Goal: Task Accomplishment & Management: Use online tool/utility

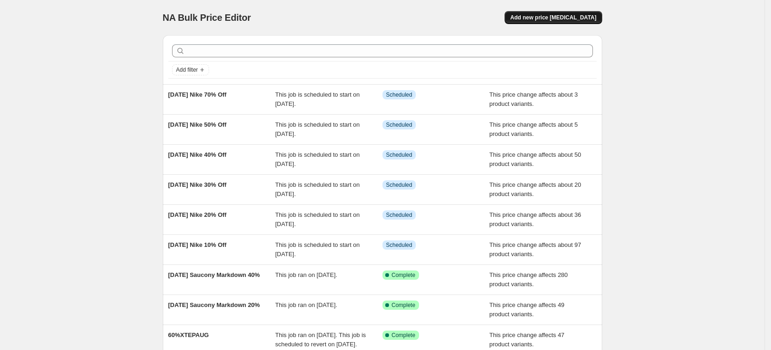
click at [593, 18] on span "Add new price [MEDICAL_DATA]" at bounding box center [553, 17] width 86 height 7
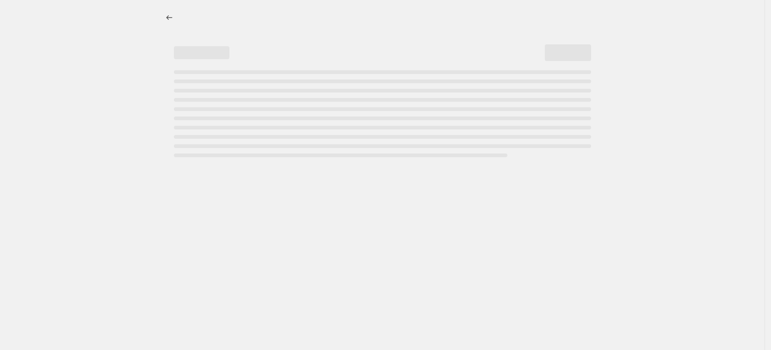
select select "percentage"
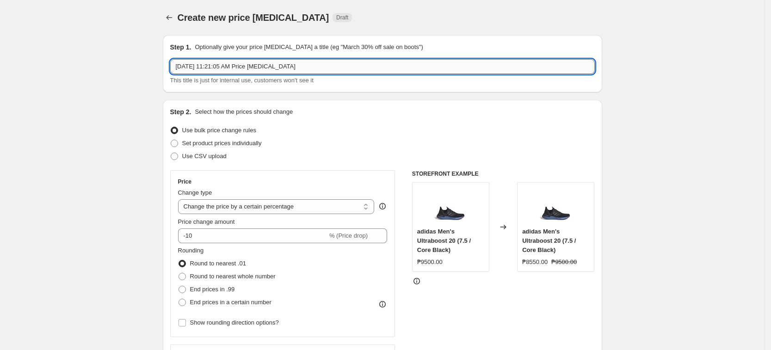
click at [237, 73] on input "[DATE] 11:21:05 AM Price [MEDICAL_DATA]" at bounding box center [382, 66] width 425 height 15
drag, startPoint x: 324, startPoint y: 67, endPoint x: 151, endPoint y: 50, distance: 173.4
paste input "5404000436434"
type input "5404000436434"
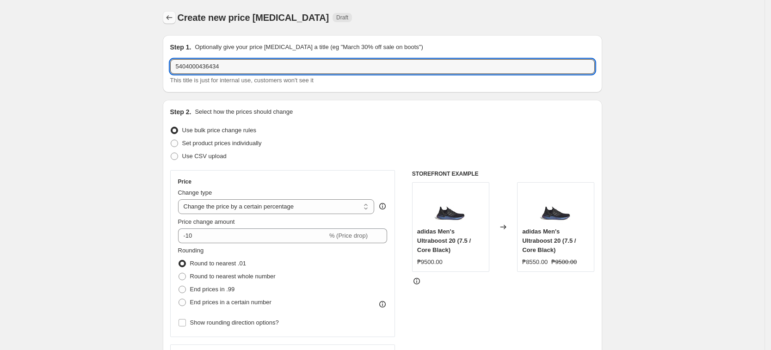
click at [168, 15] on icon "Price change jobs" at bounding box center [169, 17] width 9 height 9
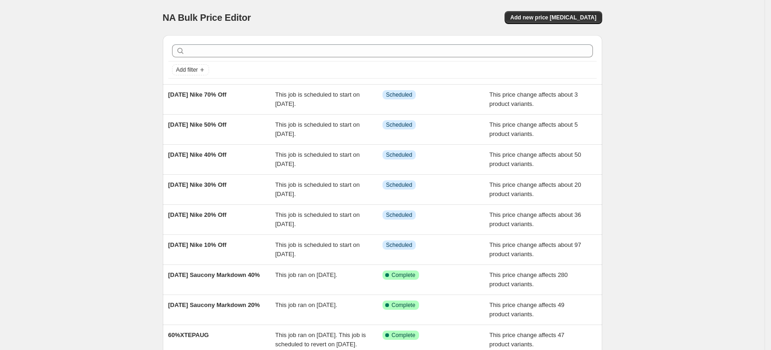
click at [145, 99] on div "NA Bulk Price Editor. This page is ready NA Bulk Price Editor Add new price [ME…" at bounding box center [382, 238] width 765 height 477
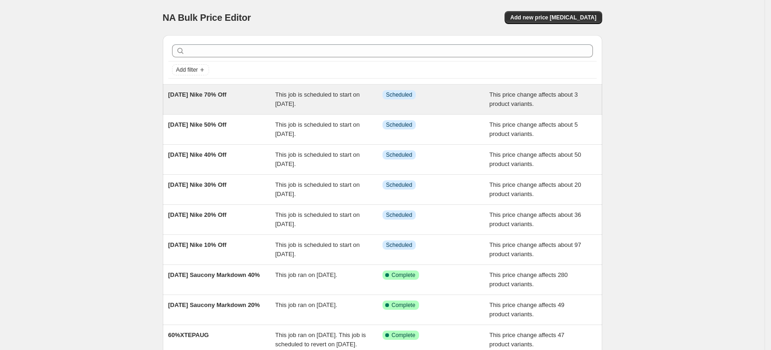
drag, startPoint x: 160, startPoint y: 86, endPoint x: 256, endPoint y: 96, distance: 97.2
click at [256, 96] on div "Add filter [DATE] Nike 70% Off This job is scheduled to start on [DATE]. Info S…" at bounding box center [378, 224] width 447 height 392
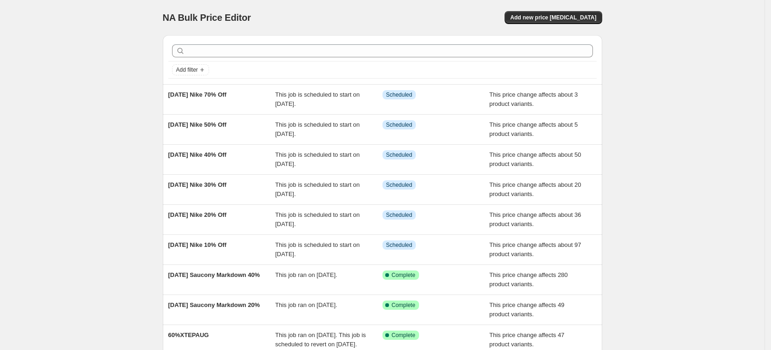
copy span "[DATE] Nike 70% Off"
click at [575, 20] on span "Add new price [MEDICAL_DATA]" at bounding box center [553, 17] width 86 height 7
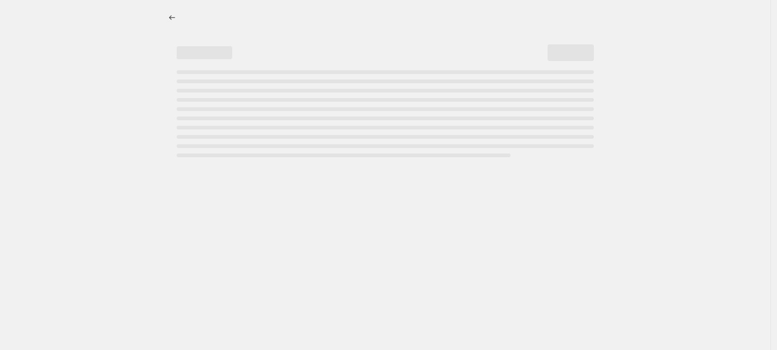
select select "percentage"
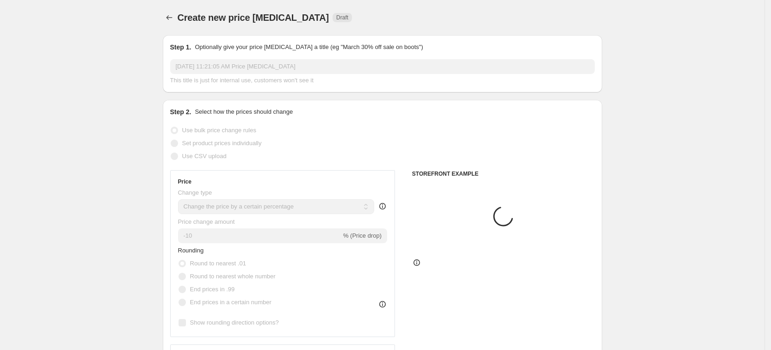
click at [233, 61] on input "[DATE] 11:21:05 AM Price [MEDICAL_DATA]" at bounding box center [382, 66] width 425 height 15
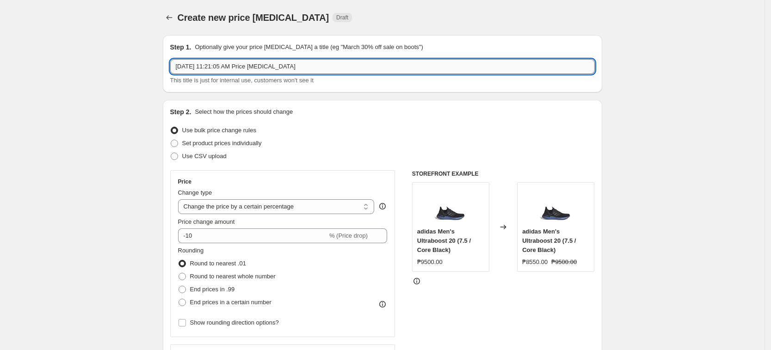
click at [232, 61] on input "[DATE] 11:21:05 AM Price [MEDICAL_DATA]" at bounding box center [382, 66] width 425 height 15
click at [231, 62] on input "[DATE] 11:21:05 AM Price [MEDICAL_DATA]" at bounding box center [382, 66] width 425 height 15
paste input "9, 2025 Nike 70% Off"
click at [225, 69] on input "[DATE] Nike 70% Off" at bounding box center [382, 66] width 425 height 15
type input "[DATE] adidas 10% Off"
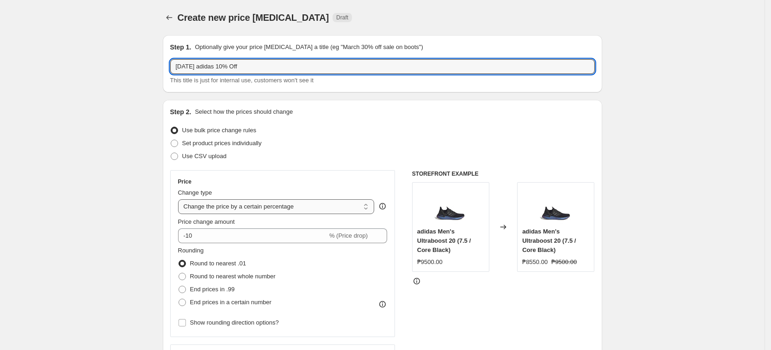
drag, startPoint x: 214, startPoint y: 209, endPoint x: 219, endPoint y: 213, distance: 6.2
click at [214, 209] on select "Change the price to a certain amount Change the price by a certain amount Chang…" at bounding box center [276, 206] width 197 height 15
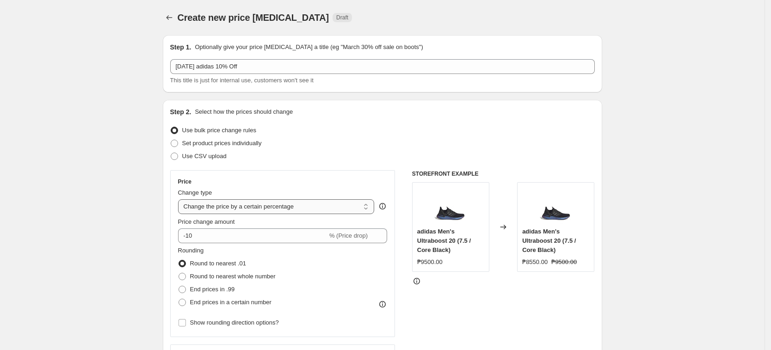
select select "pcap"
click at [181, 199] on select "Change the price to a certain amount Change the price by a certain amount Chang…" at bounding box center [276, 206] width 197 height 15
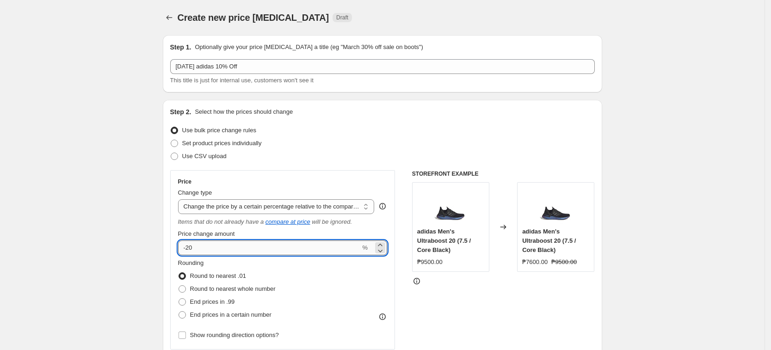
click at [255, 248] on input "-20" at bounding box center [269, 248] width 183 height 15
type input "-2"
type input "-10"
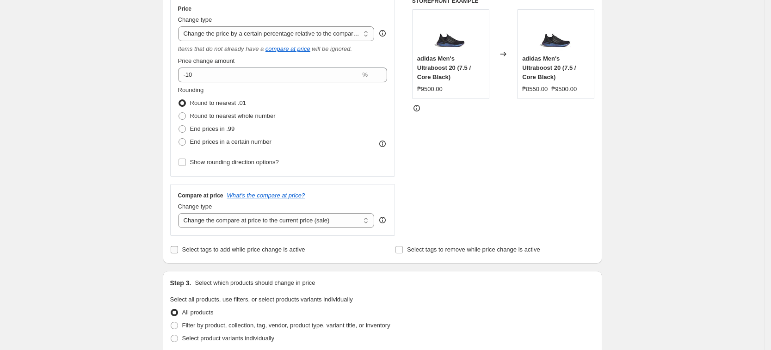
scroll to position [174, 0]
click at [279, 210] on div "Change type" at bounding box center [276, 206] width 197 height 9
click at [284, 223] on select "Change the compare at price to the current price (sale) Change the compare at p…" at bounding box center [276, 220] width 197 height 15
select select "no_change"
click at [181, 213] on select "Change the compare at price to the current price (sale) Change the compare at p…" at bounding box center [276, 220] width 197 height 15
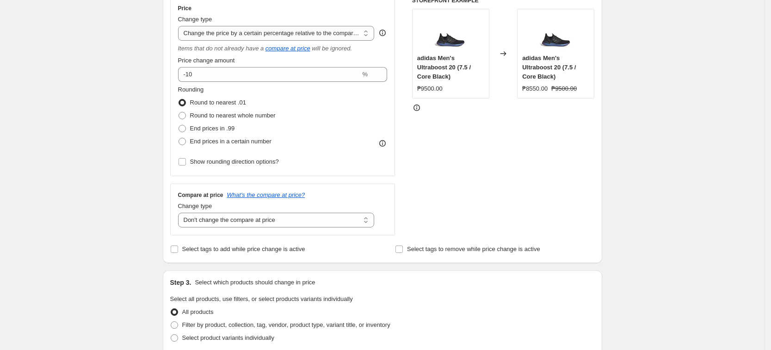
click at [76, 228] on div "Create new price [MEDICAL_DATA]. This page is ready Create new price [MEDICAL_D…" at bounding box center [382, 294] width 765 height 937
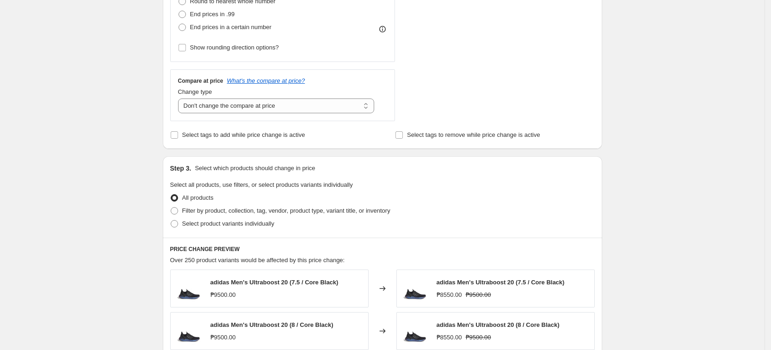
scroll to position [289, 0]
click at [218, 224] on span "Select product variants individually" at bounding box center [228, 222] width 92 height 7
click at [171, 219] on input "Select product variants individually" at bounding box center [171, 219] width 0 height 0
radio input "true"
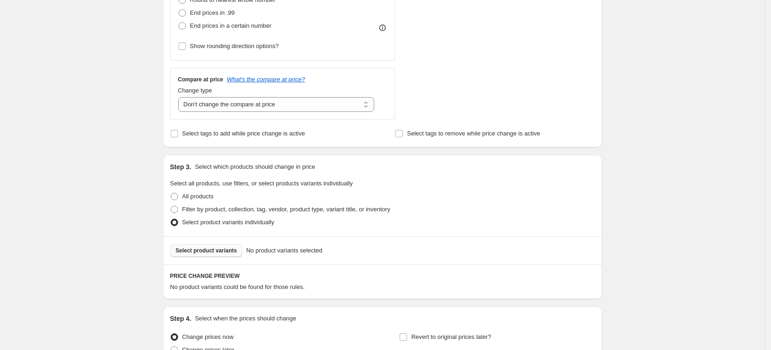
click at [206, 252] on span "Select product variants" at bounding box center [207, 250] width 62 height 7
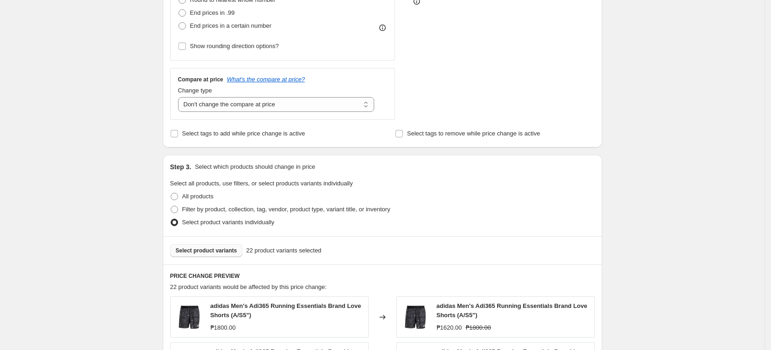
click at [652, 185] on div "Create new price [MEDICAL_DATA]. This page is ready Create new price [MEDICAL_D…" at bounding box center [382, 201] width 765 height 980
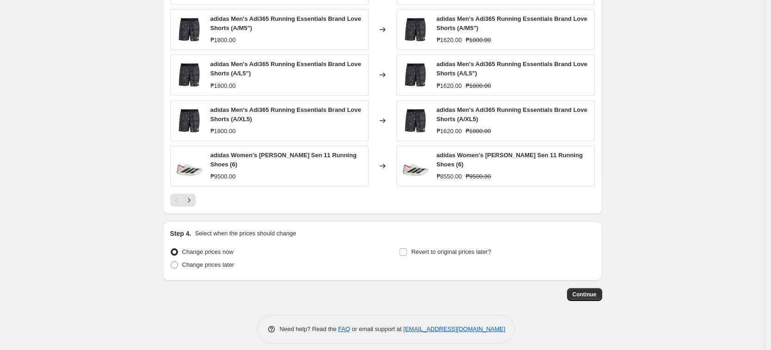
scroll to position [630, 0]
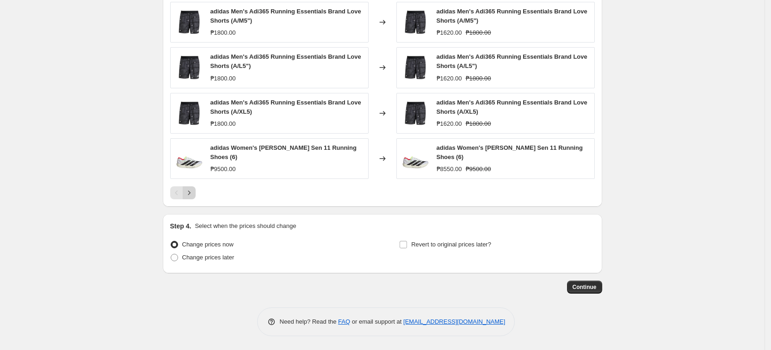
click at [194, 193] on icon "Next" at bounding box center [189, 192] width 9 height 9
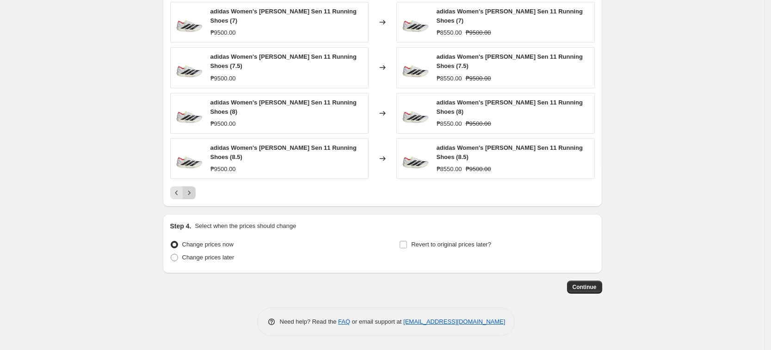
click at [194, 193] on icon "Next" at bounding box center [189, 192] width 9 height 9
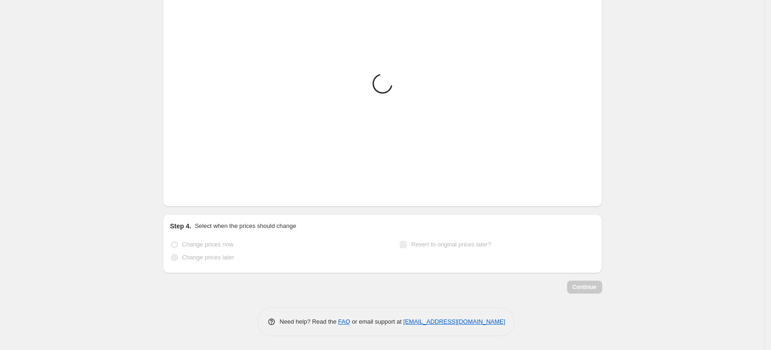
scroll to position [621, 0]
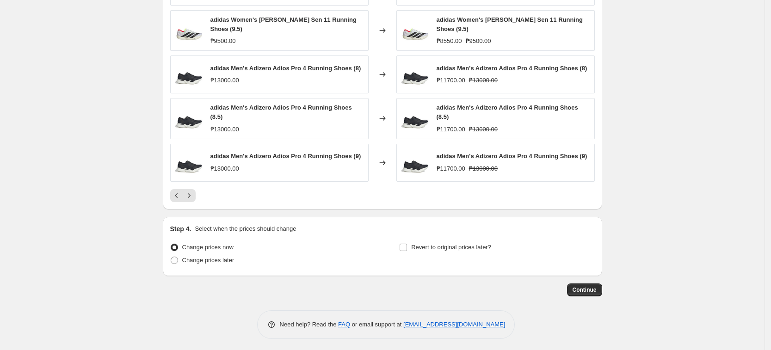
drag, startPoint x: 129, startPoint y: 190, endPoint x: 139, endPoint y: 206, distance: 19.5
click at [211, 263] on label "Change prices later" at bounding box center [202, 260] width 64 height 13
click at [171, 257] on input "Change prices later" at bounding box center [171, 257] width 0 height 0
radio input "true"
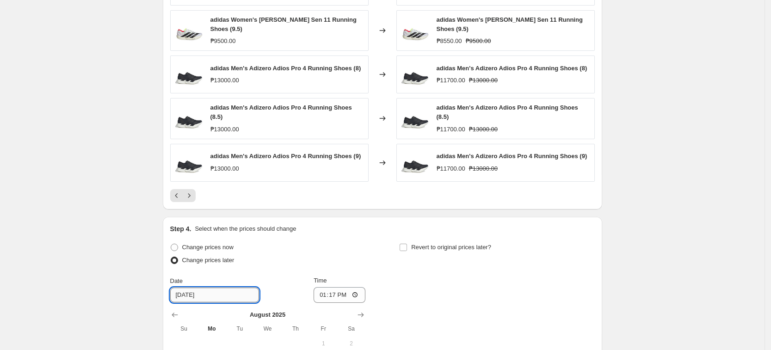
click at [211, 296] on input "[DATE]" at bounding box center [214, 295] width 89 height 15
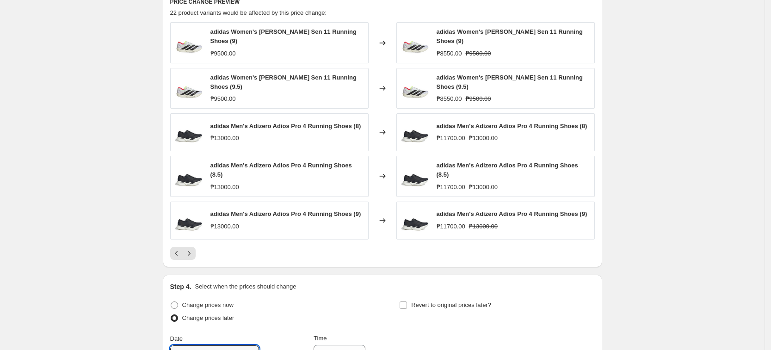
scroll to position [795, 0]
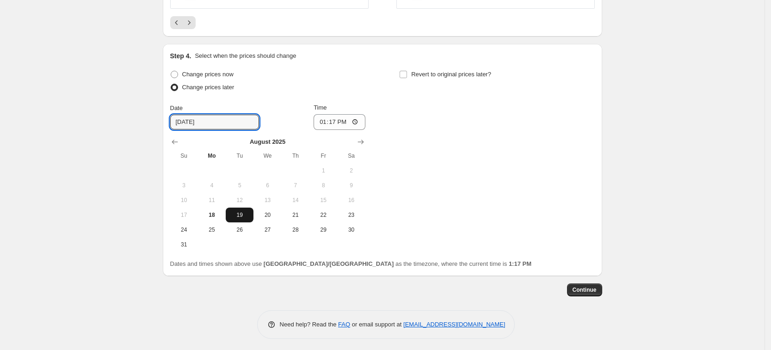
click at [237, 213] on span "19" at bounding box center [240, 214] width 20 height 7
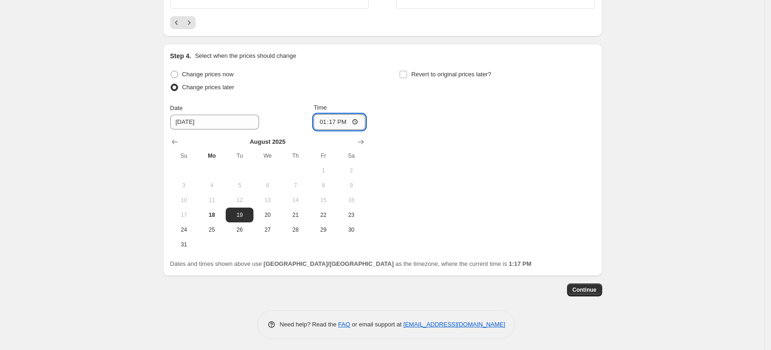
click at [323, 121] on input "13:17" at bounding box center [340, 122] width 52 height 16
type input "00:00"
click at [579, 272] on div "Step 4. Select when the prices should change Change prices now Change prices la…" at bounding box center [383, 160] width 440 height 232
click at [590, 284] on button "Continue" at bounding box center [584, 290] width 35 height 13
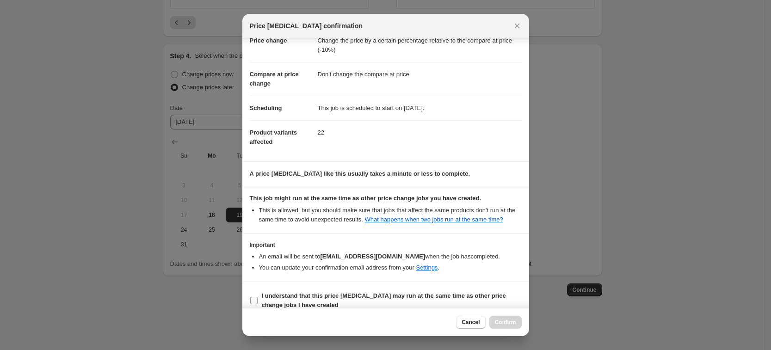
scroll to position [37, 0]
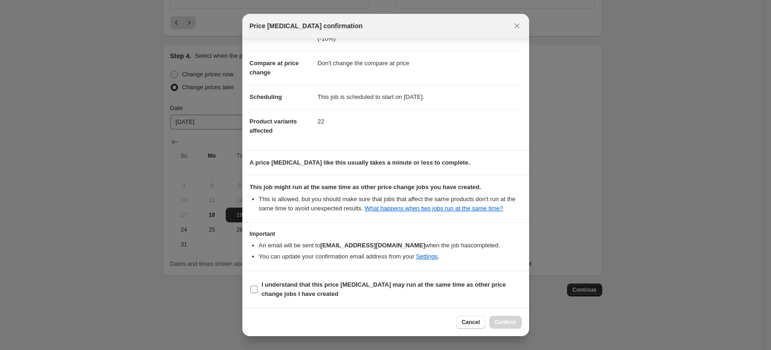
click at [393, 288] on b "I understand that this price [MEDICAL_DATA] may run at the same time as other p…" at bounding box center [384, 289] width 244 height 16
click at [258, 288] on input "I understand that this price [MEDICAL_DATA] may run at the same time as other p…" at bounding box center [253, 289] width 7 height 7
checkbox input "true"
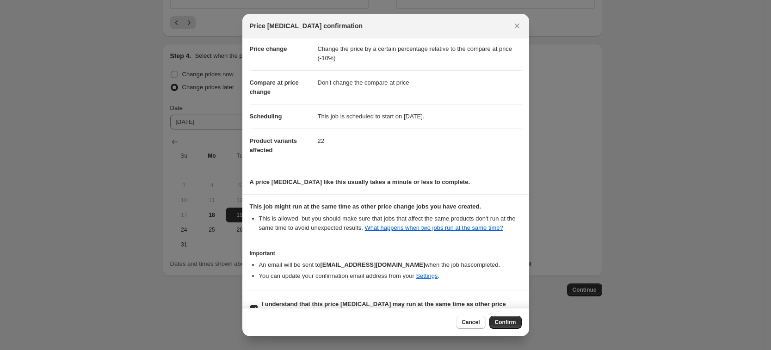
scroll to position [0, 0]
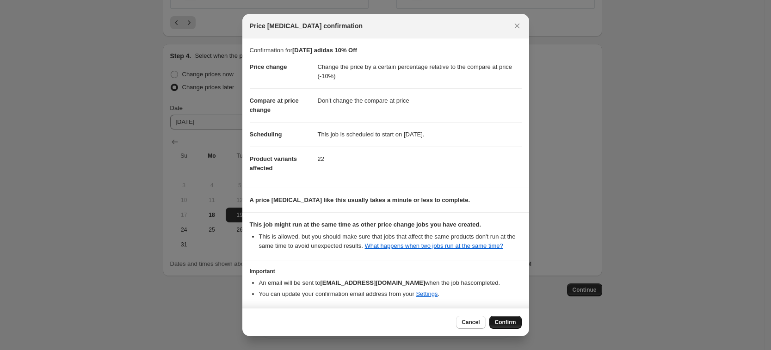
drag, startPoint x: 501, startPoint y: 323, endPoint x: 502, endPoint y: 309, distance: 14.9
click at [501, 323] on span "Confirm" at bounding box center [505, 322] width 21 height 7
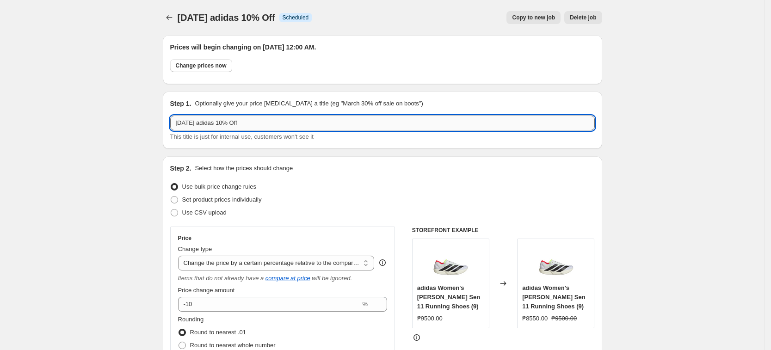
click at [262, 124] on input "[DATE] adidas 10% Off" at bounding box center [382, 123] width 425 height 15
drag, startPoint x: 167, startPoint y: 33, endPoint x: 171, endPoint y: 17, distance: 17.3
click at [167, 32] on div "[DATE] adidas 10% Off. This page is ready [DATE] adidas 10% Off Info Scheduled …" at bounding box center [383, 17] width 440 height 35
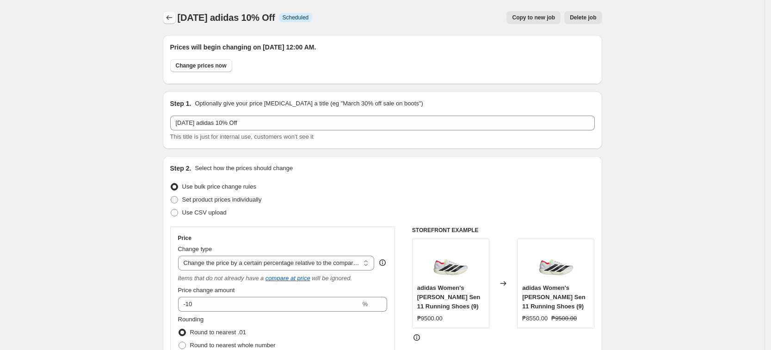
click at [172, 13] on icon "Price change jobs" at bounding box center [169, 17] width 9 height 9
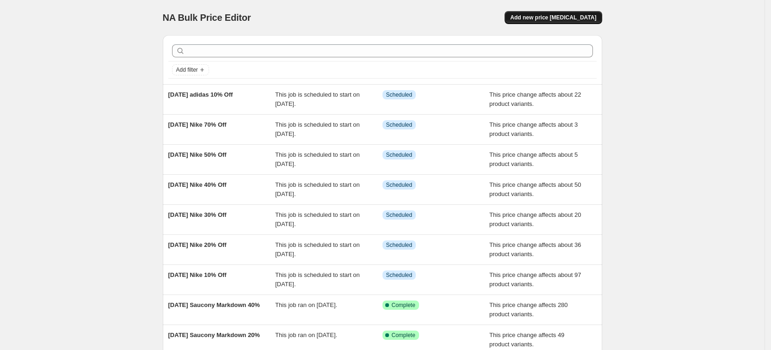
click at [566, 14] on span "Add new price [MEDICAL_DATA]" at bounding box center [553, 17] width 86 height 7
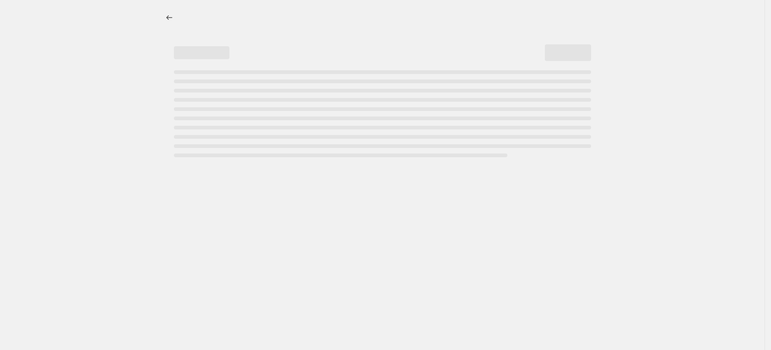
select select "percentage"
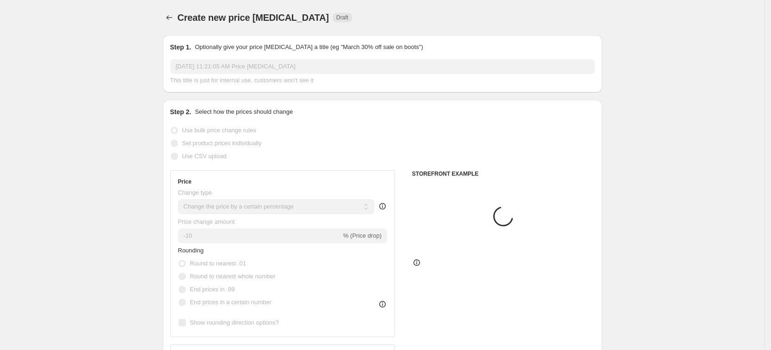
click at [225, 74] on div "[DATE] 11:21:05 AM Price [MEDICAL_DATA] This title is just for internal use, cu…" at bounding box center [382, 72] width 425 height 26
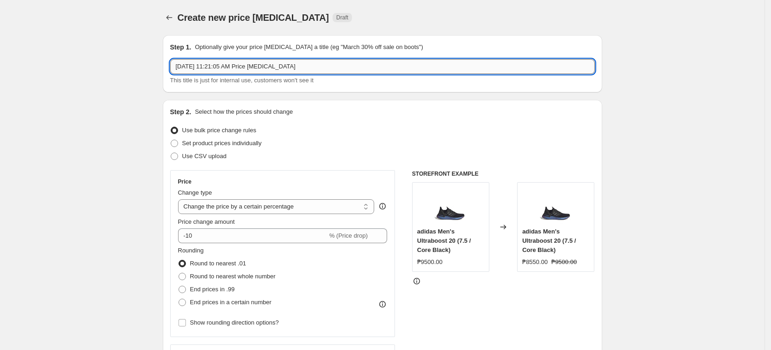
drag, startPoint x: 226, startPoint y: 74, endPoint x: 233, endPoint y: 70, distance: 7.5
click at [232, 70] on input "[DATE] 11:21:05 AM Price [MEDICAL_DATA]" at bounding box center [382, 66] width 425 height 15
paste input "9, 2025 adidas 10% Off"
click at [228, 71] on input "[DATE] adidas 10% Off" at bounding box center [382, 66] width 425 height 15
type input "[DATE] adidas 20% Off"
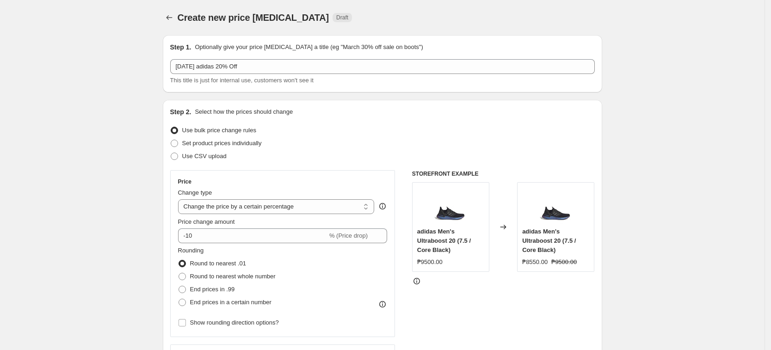
click at [228, 209] on select "Change the price to a certain amount Change the price by a certain amount Chang…" at bounding box center [276, 206] width 197 height 15
select select "pcap"
click at [181, 199] on select "Change the price to a certain amount Change the price by a certain amount Chang…" at bounding box center [276, 206] width 197 height 15
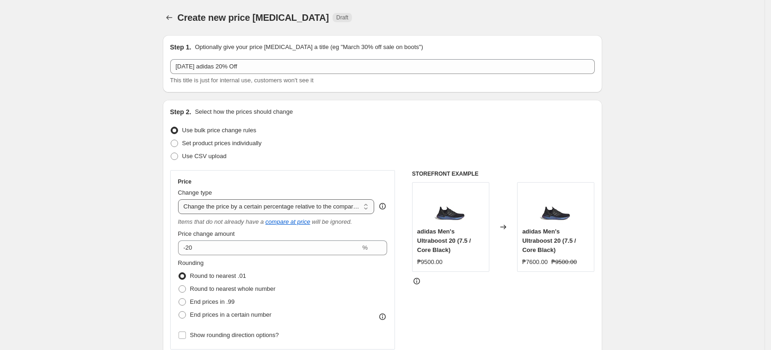
type input "-20"
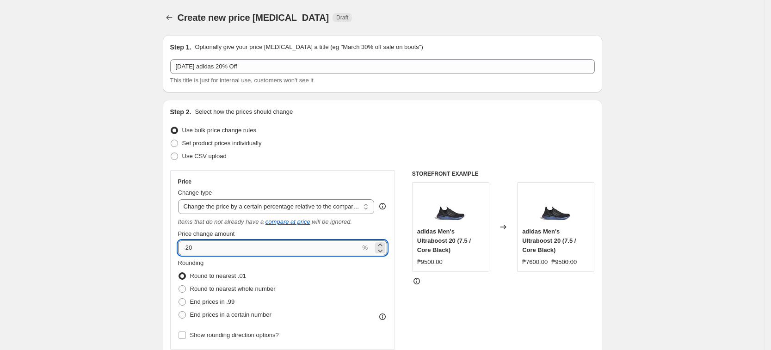
click at [280, 248] on input "-20" at bounding box center [269, 248] width 183 height 15
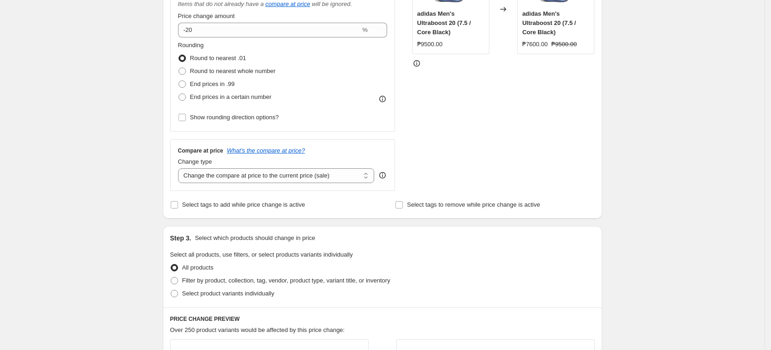
scroll to position [289, 0]
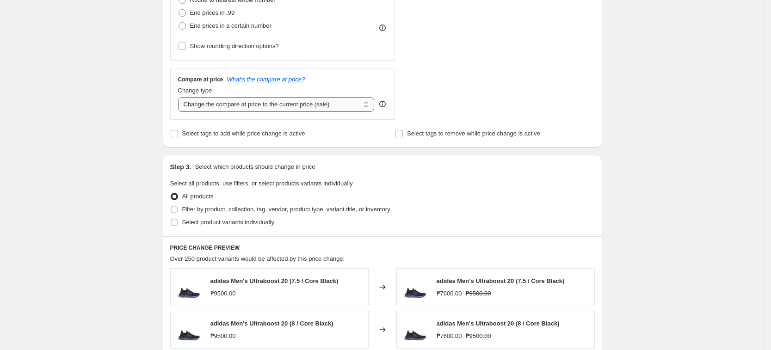
drag, startPoint x: 342, startPoint y: 102, endPoint x: 336, endPoint y: 111, distance: 11.3
click at [342, 102] on select "Change the compare at price to the current price (sale) Change the compare at p…" at bounding box center [276, 104] width 197 height 15
select select "no_change"
click at [181, 97] on select "Change the compare at price to the current price (sale) Change the compare at p…" at bounding box center [276, 104] width 197 height 15
click at [65, 149] on div "Create new price [MEDICAL_DATA]. This page is ready Create new price [MEDICAL_D…" at bounding box center [382, 179] width 765 height 937
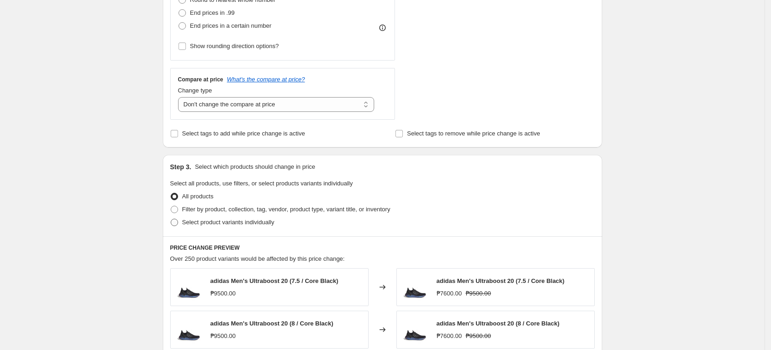
click at [203, 225] on span "Select product variants individually" at bounding box center [228, 222] width 92 height 7
click at [171, 219] on input "Select product variants individually" at bounding box center [171, 219] width 0 height 0
radio input "true"
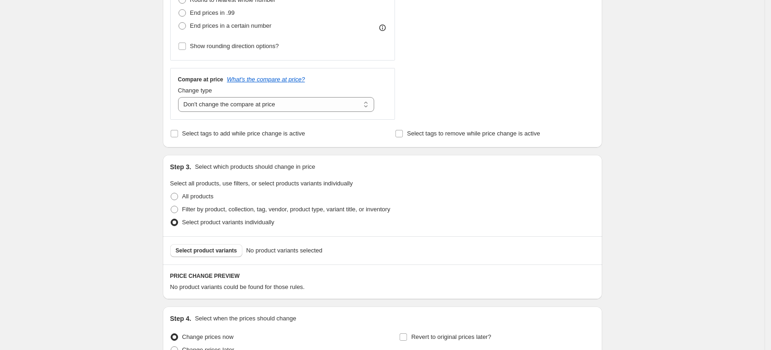
click at [57, 189] on div "Create new price [MEDICAL_DATA]. This page is ready Create new price [MEDICAL_D…" at bounding box center [382, 77] width 765 height 732
click at [513, 99] on div "STOREFRONT EXAMPLE adidas Men's Ultraboost 20 (7.5 / Core Black) ₱9500.00 Chang…" at bounding box center [503, 0] width 183 height 239
click at [221, 259] on div "Select product variants No product variants selected" at bounding box center [383, 250] width 440 height 28
click at [224, 257] on button "Select product variants" at bounding box center [206, 250] width 73 height 13
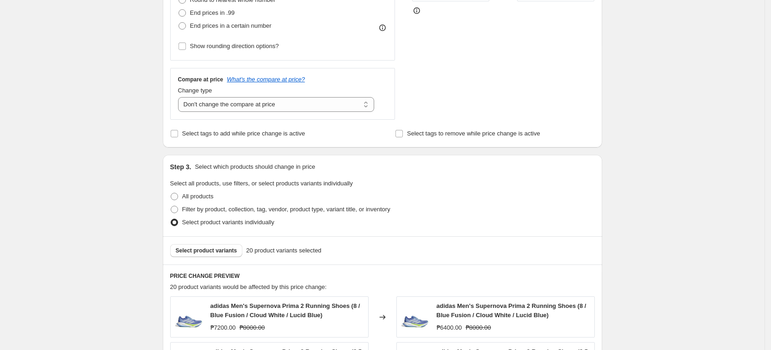
click at [626, 175] on div "Create new price [MEDICAL_DATA]. This page is ready Create new price [MEDICAL_D…" at bounding box center [382, 201] width 765 height 980
click at [667, 200] on div "Create new price [MEDICAL_DATA]. This page is ready Create new price [MEDICAL_D…" at bounding box center [382, 201] width 765 height 980
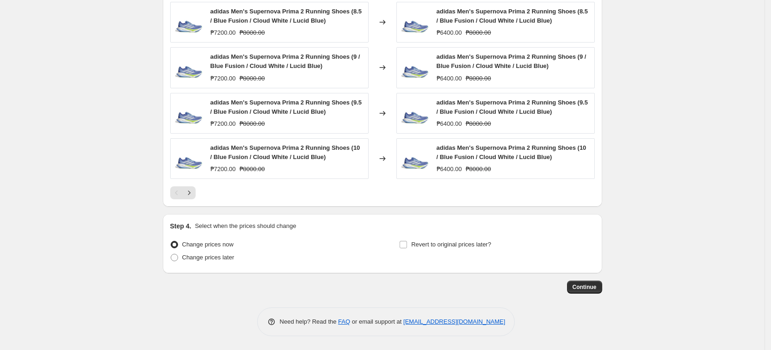
scroll to position [341, 0]
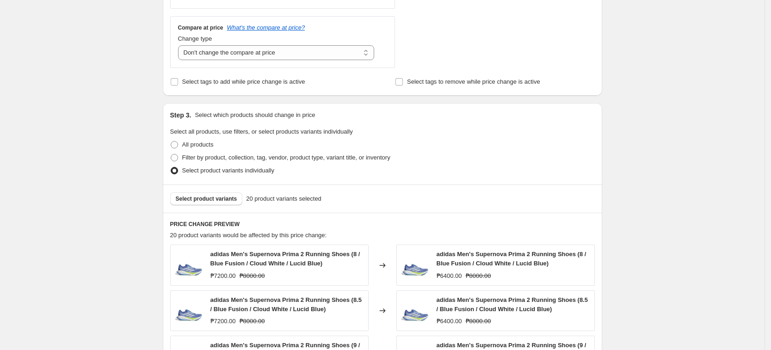
click at [50, 254] on div "Create new price [MEDICAL_DATA]. This page is ready Create new price [MEDICAL_D…" at bounding box center [382, 149] width 765 height 980
click at [112, 192] on div "Create new price [MEDICAL_DATA]. This page is ready Create new price [MEDICAL_D…" at bounding box center [382, 149] width 765 height 980
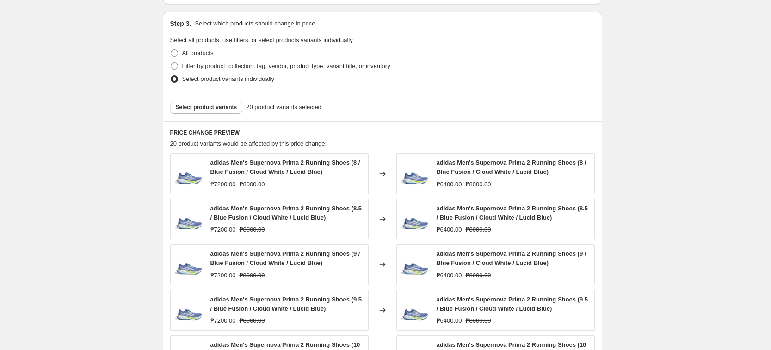
scroll to position [630, 0]
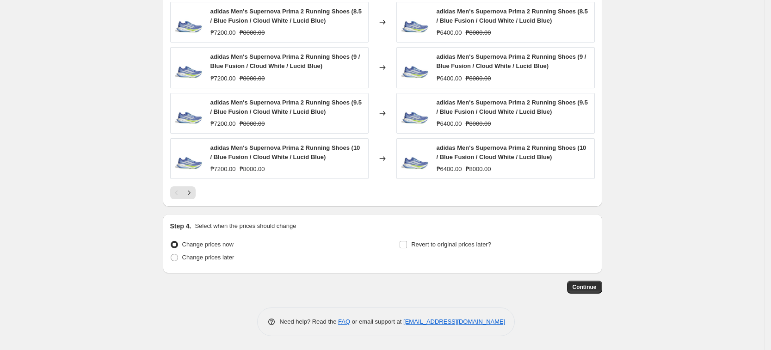
click at [202, 195] on div at bounding box center [382, 192] width 425 height 13
click at [199, 194] on div at bounding box center [382, 192] width 425 height 13
click at [198, 199] on div "PRICE CHANGE PREVIEW 20 product variants would be affected by this price change…" at bounding box center [383, 65] width 440 height 283
click at [194, 194] on icon "Next" at bounding box center [189, 192] width 9 height 9
click at [191, 199] on button "Next" at bounding box center [189, 192] width 13 height 13
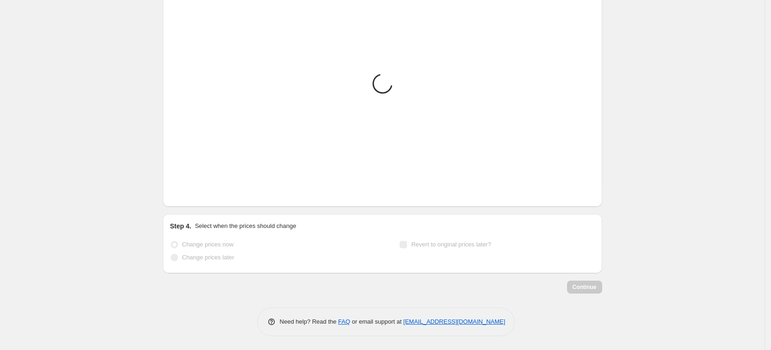
click at [191, 199] on button "Next" at bounding box center [189, 192] width 13 height 13
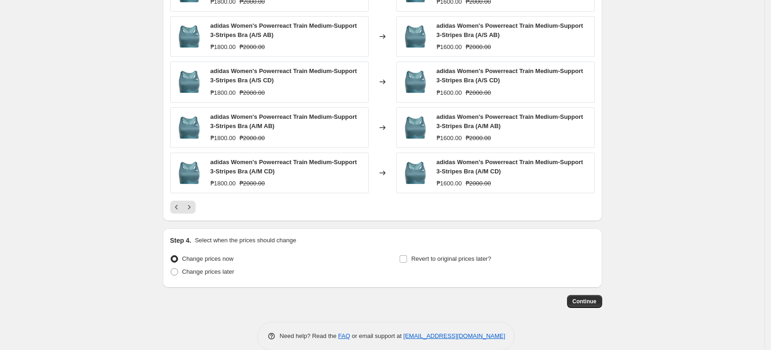
click at [228, 270] on span "Change prices later" at bounding box center [208, 271] width 52 height 7
click at [171, 269] on input "Change prices later" at bounding box center [171, 268] width 0 height 0
radio input "true"
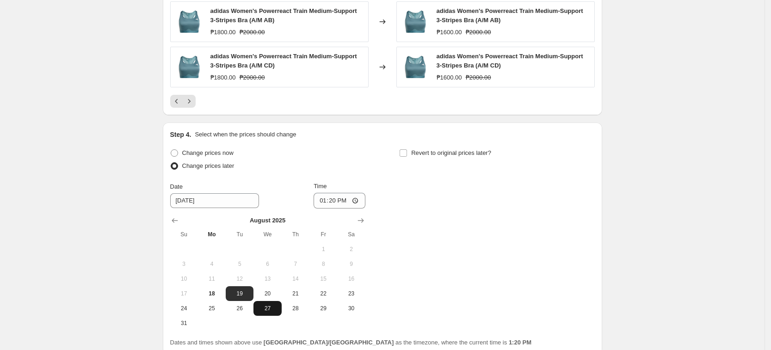
scroll to position [803, 0]
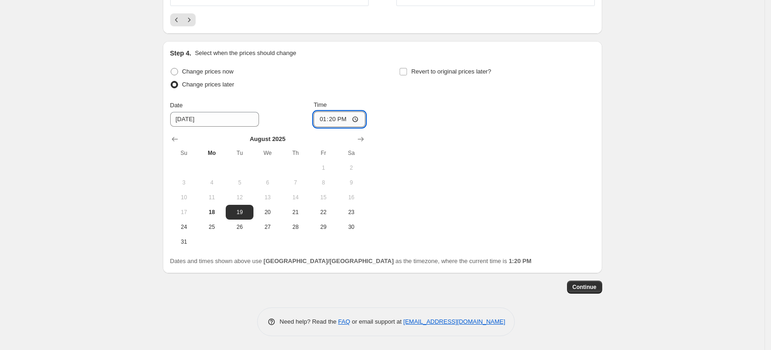
click at [329, 116] on input "13:20" at bounding box center [340, 120] width 52 height 16
type input "00:00"
click at [547, 154] on div "Change prices now Change prices later Date [DATE] Time 00:00 [DATE] Su Mo Tu We…" at bounding box center [382, 157] width 425 height 184
click at [593, 291] on span "Continue" at bounding box center [585, 287] width 24 height 7
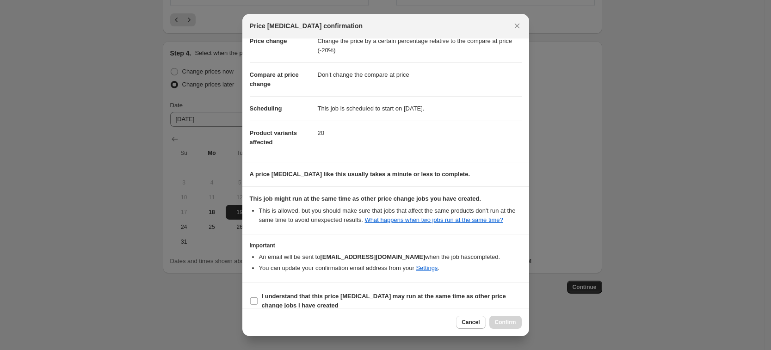
scroll to position [37, 0]
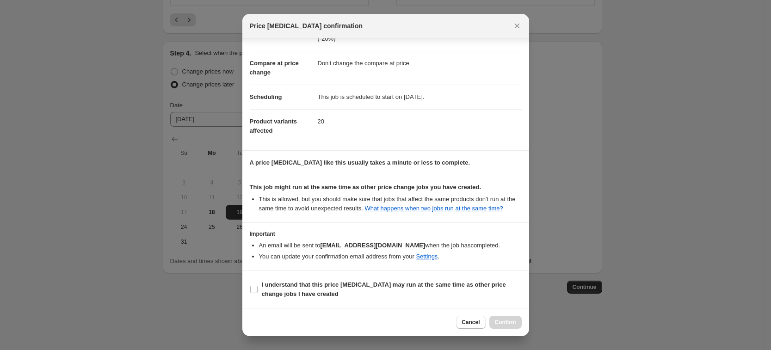
click at [343, 308] on section "I understand that this price [MEDICAL_DATA] may run at the same time as other p…" at bounding box center [385, 289] width 287 height 37
click at [343, 293] on span "I understand that this price [MEDICAL_DATA] may run at the same time as other p…" at bounding box center [392, 289] width 260 height 19
click at [258, 293] on input "I understand that this price [MEDICAL_DATA] may run at the same time as other p…" at bounding box center [253, 289] width 7 height 7
checkbox input "true"
drag, startPoint x: 519, startPoint y: 324, endPoint x: 514, endPoint y: 323, distance: 4.7
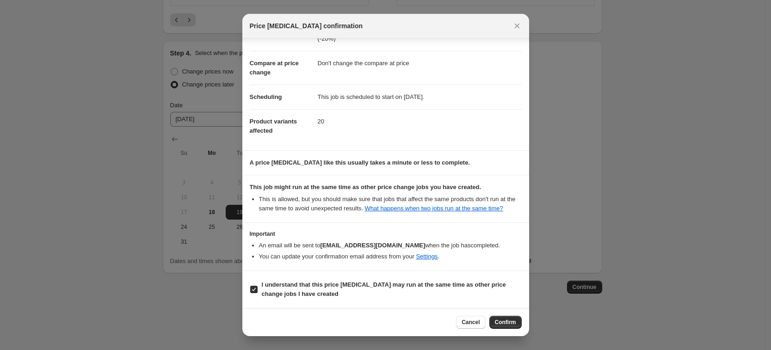
click at [517, 324] on button "Confirm" at bounding box center [506, 322] width 32 height 13
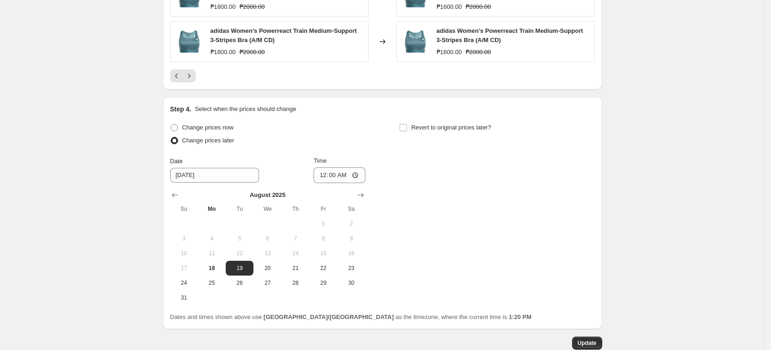
click at [466, 198] on div "Change prices now Change prices later Date [DATE] Time 00:00 [DATE] Su Mo Tu We…" at bounding box center [382, 213] width 425 height 184
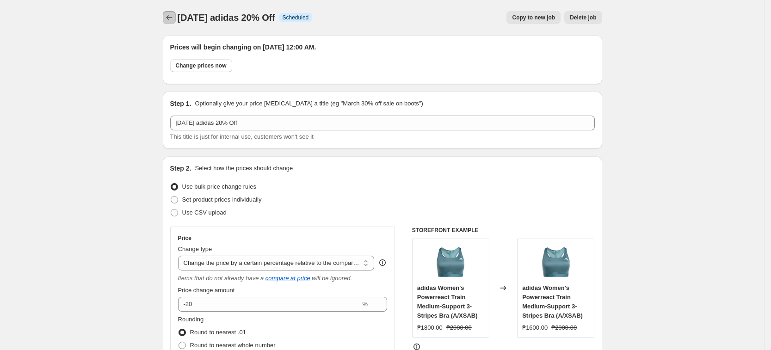
click at [169, 19] on icon "Price change jobs" at bounding box center [169, 17] width 9 height 9
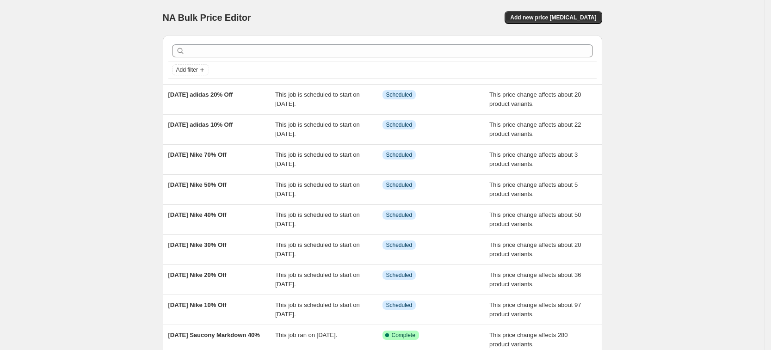
click at [695, 36] on div "NA Bulk Price Editor. This page is ready NA Bulk Price Editor Add new price [ME…" at bounding box center [382, 238] width 765 height 477
click at [702, 37] on div "NA Bulk Price Editor. This page is ready NA Bulk Price Editor Add new price [ME…" at bounding box center [382, 238] width 765 height 477
click at [704, 37] on div "NA Bulk Price Editor. This page is ready NA Bulk Price Editor Add new price [ME…" at bounding box center [382, 238] width 765 height 477
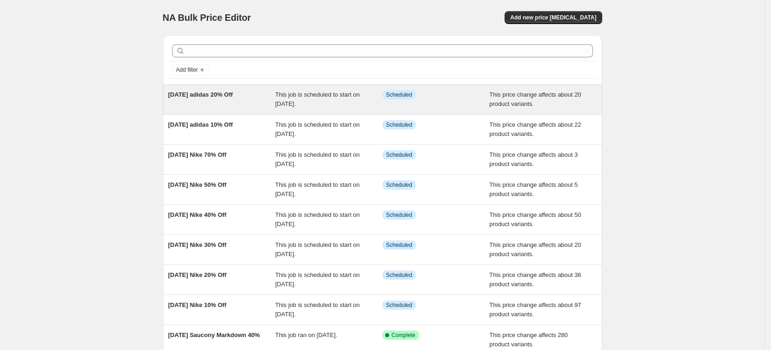
copy span "[DATE] adidas 20% Off"
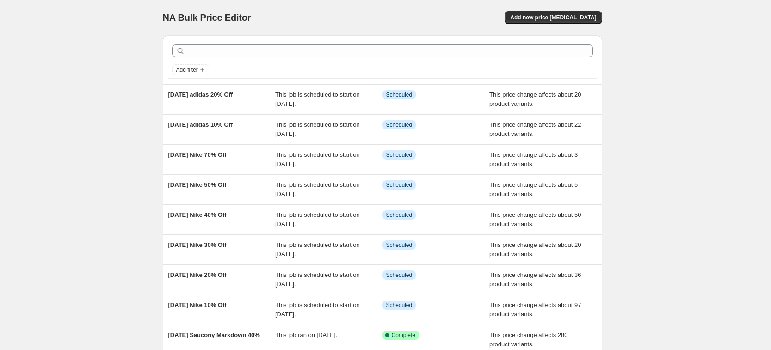
drag, startPoint x: 123, startPoint y: 87, endPoint x: 276, endPoint y: 81, distance: 153.3
click at [263, 95] on div "NA Bulk Price Editor. This page is ready NA Bulk Price Editor Add new price [ME…" at bounding box center [382, 238] width 765 height 477
click at [523, 26] on div "NA Bulk Price Editor. This page is ready NA Bulk Price Editor Add new price [ME…" at bounding box center [383, 17] width 440 height 35
click at [548, 15] on span "Add new price [MEDICAL_DATA]" at bounding box center [553, 17] width 86 height 7
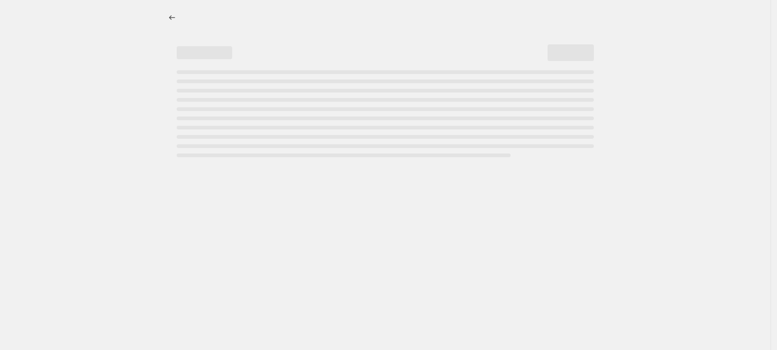
click at [229, 80] on div "Page loading" at bounding box center [385, 82] width 417 height 4
select select "percentage"
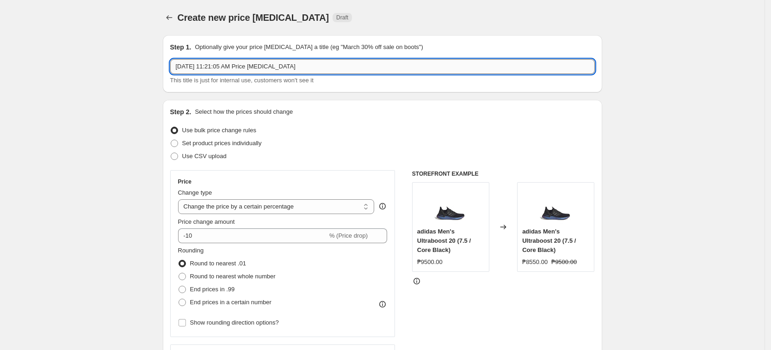
click at [278, 70] on input "[DATE] 11:21:05 AM Price [MEDICAL_DATA]" at bounding box center [382, 66] width 425 height 15
paste input "9, 2025 adidas 20% Off"
click at [241, 65] on input "[DATE] adidas 20% Off" at bounding box center [382, 66] width 425 height 15
type input "[DATE] adidas 30% Off"
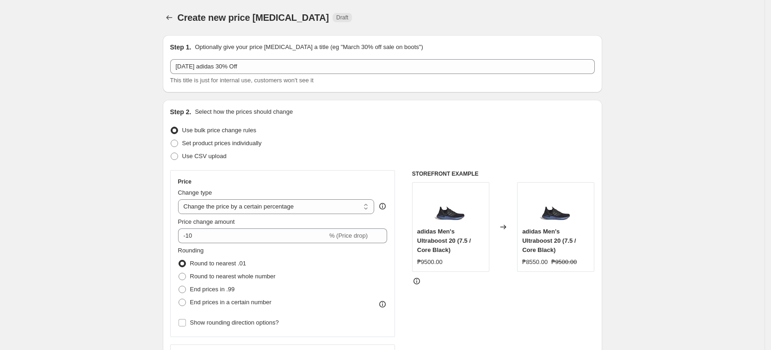
click at [283, 211] on select "Change the price to a certain amount Change the price by a certain amount Chang…" at bounding box center [276, 206] width 197 height 15
select select "pcap"
click at [181, 199] on select "Change the price to a certain amount Change the price by a certain amount Chang…" at bounding box center [276, 206] width 197 height 15
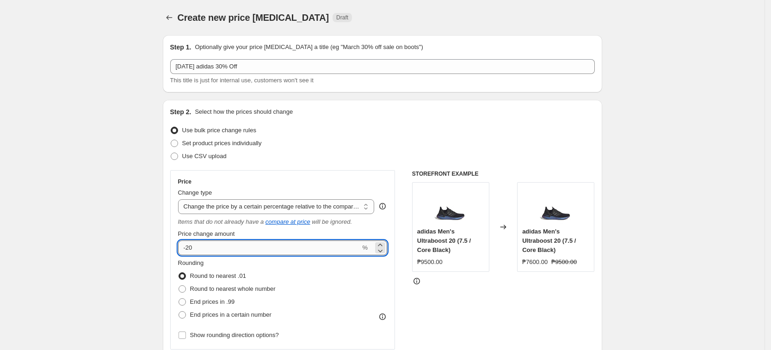
click at [247, 247] on input "-20" at bounding box center [269, 248] width 183 height 15
type input "-2"
type input "-30"
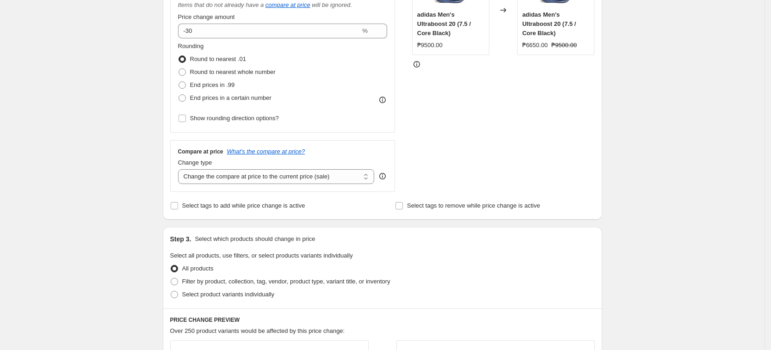
scroll to position [231, 0]
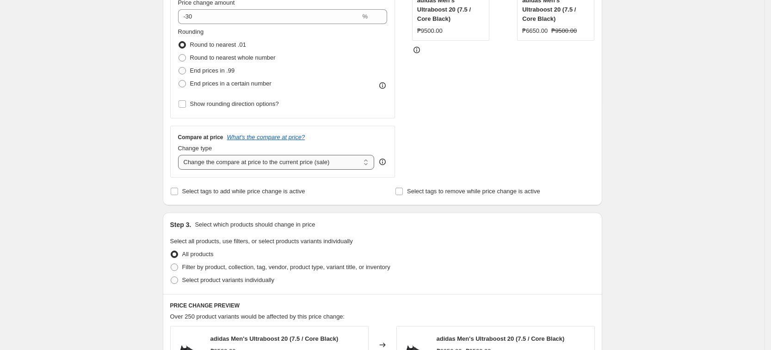
click at [261, 167] on select "Change the compare at price to the current price (sale) Change the compare at p…" at bounding box center [276, 162] width 197 height 15
select select "no_change"
click at [181, 155] on select "Change the compare at price to the current price (sale) Change the compare at p…" at bounding box center [276, 162] width 197 height 15
click at [136, 157] on div "Create new price [MEDICAL_DATA]. This page is ready Create new price [MEDICAL_D…" at bounding box center [382, 237] width 765 height 937
click at [192, 275] on label "Select product variants individually" at bounding box center [222, 280] width 104 height 13
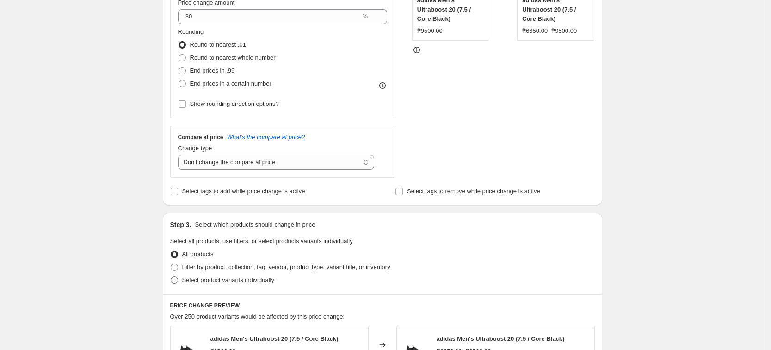
click at [171, 277] on input "Select product variants individually" at bounding box center [171, 277] width 0 height 0
radio input "true"
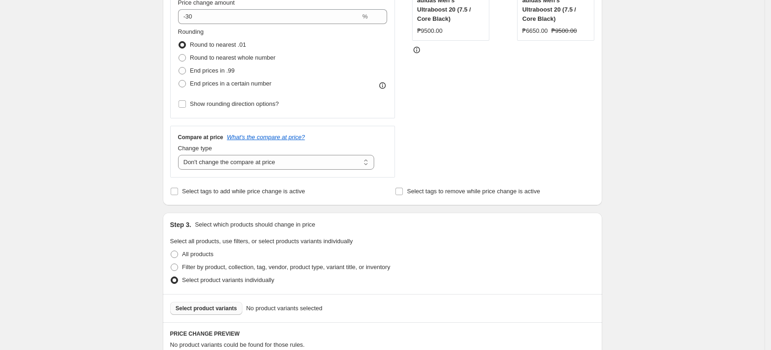
click at [216, 309] on span "Select product variants" at bounding box center [207, 308] width 62 height 7
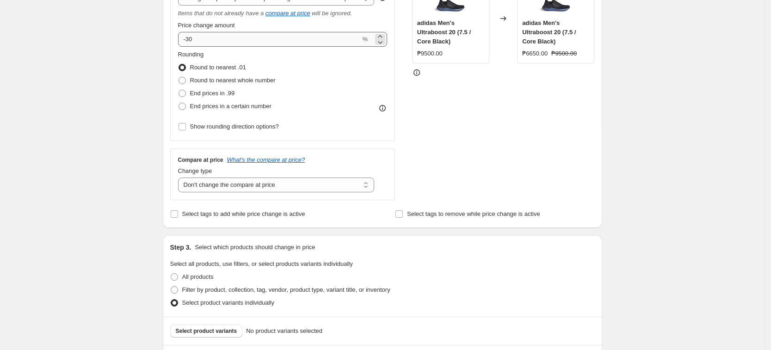
scroll to position [324, 0]
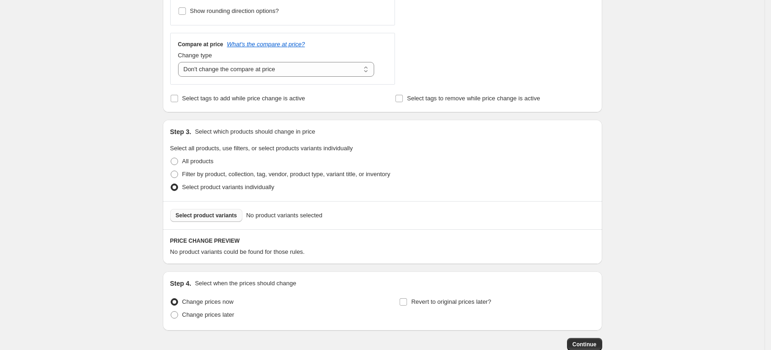
click at [205, 223] on div "Select product variants No product variants selected" at bounding box center [383, 215] width 440 height 28
click at [203, 207] on div "Select product variants No product variants selected" at bounding box center [383, 215] width 440 height 28
click at [207, 228] on div "Select product variants No product variants selected" at bounding box center [383, 215] width 440 height 28
click at [207, 226] on div "Select product variants No product variants selected" at bounding box center [383, 215] width 440 height 28
click at [213, 211] on button "Select product variants" at bounding box center [206, 215] width 73 height 13
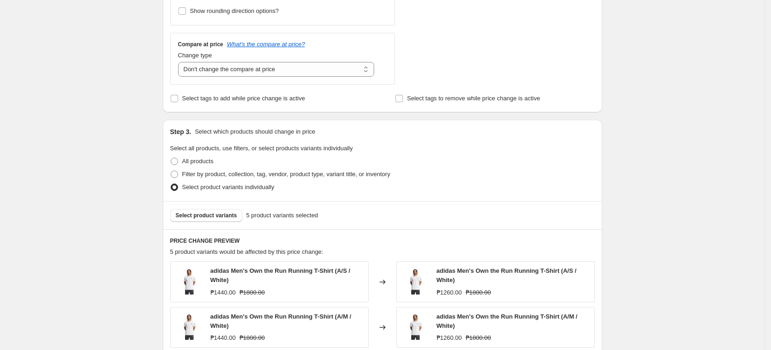
click at [593, 188] on div "Select product variants individually" at bounding box center [382, 187] width 425 height 13
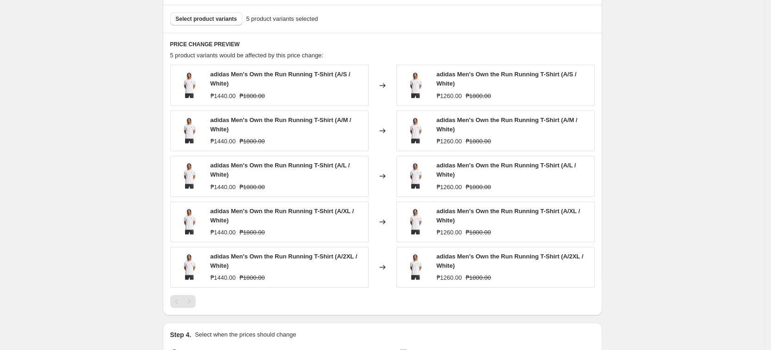
scroll to position [630, 0]
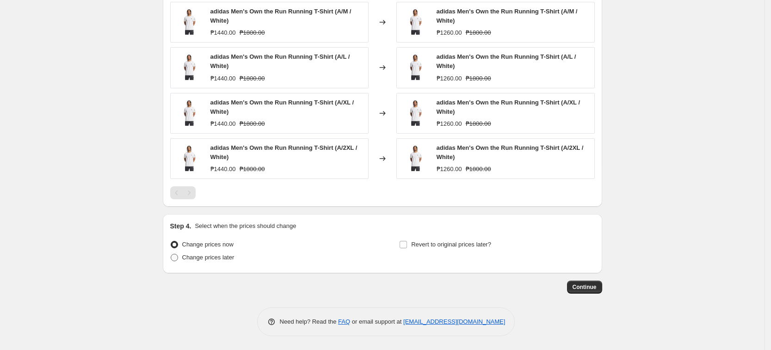
drag, startPoint x: 233, startPoint y: 258, endPoint x: 199, endPoint y: 255, distance: 33.9
click at [232, 257] on span "Change prices later" at bounding box center [208, 257] width 52 height 7
click at [204, 262] on span "Change prices later" at bounding box center [208, 257] width 52 height 9
click at [171, 255] on input "Change prices later" at bounding box center [171, 254] width 0 height 0
radio input "true"
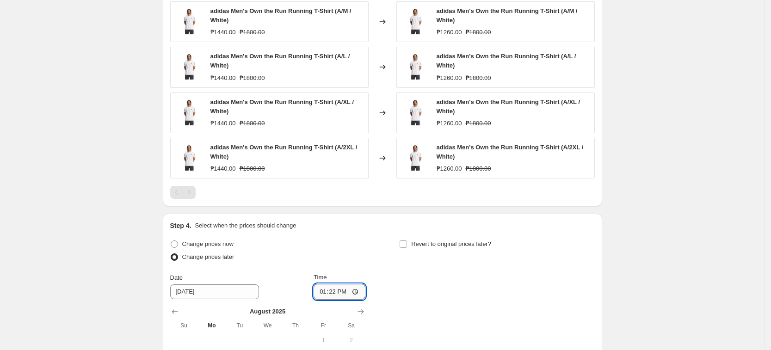
click at [326, 294] on input "13:22" at bounding box center [340, 292] width 52 height 16
type input "00:00"
click at [471, 302] on div "Change prices now Change prices later Date [DATE] Time 00:00 [DATE] Su Mo Tu We…" at bounding box center [382, 330] width 425 height 184
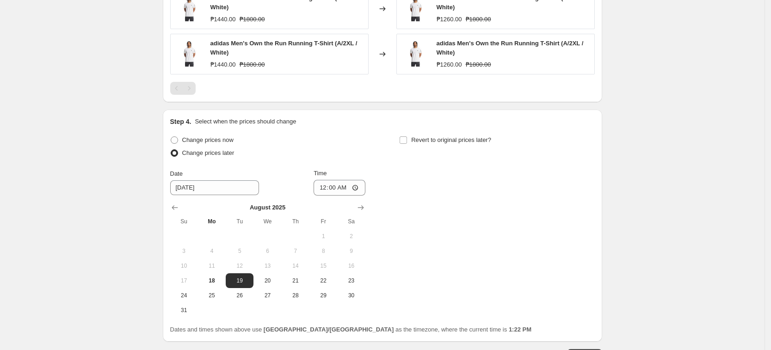
scroll to position [803, 0]
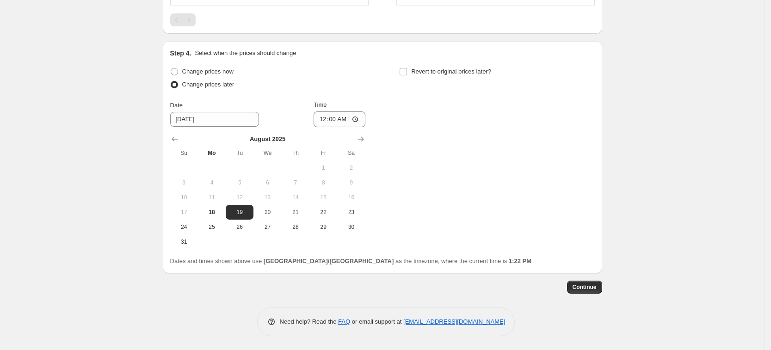
click at [594, 292] on button "Continue" at bounding box center [584, 287] width 35 height 13
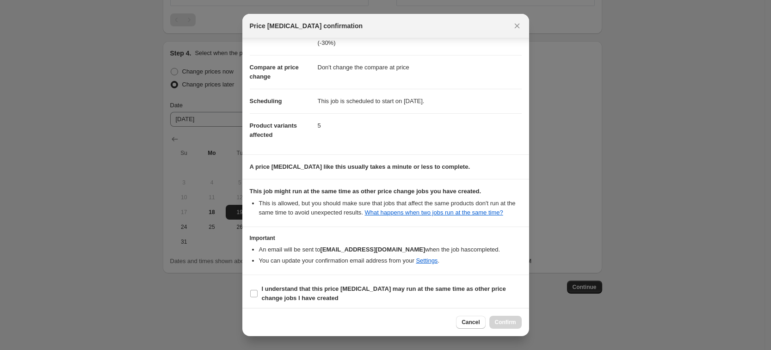
scroll to position [37, 0]
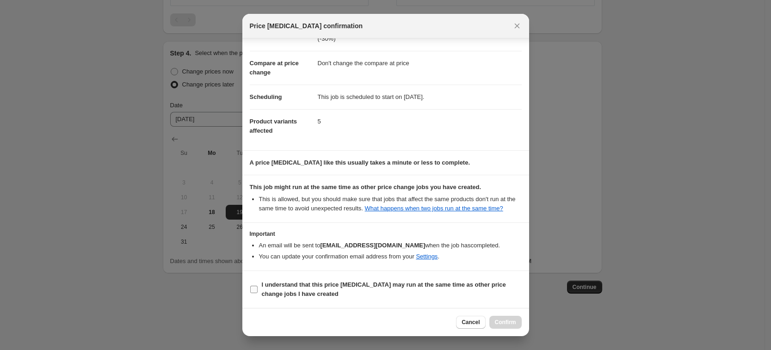
click at [360, 284] on b "I understand that this price [MEDICAL_DATA] may run at the same time as other p…" at bounding box center [384, 289] width 244 height 16
click at [258, 286] on input "I understand that this price [MEDICAL_DATA] may run at the same time as other p…" at bounding box center [253, 289] width 7 height 7
checkbox input "true"
click at [515, 316] on button "Confirm" at bounding box center [506, 322] width 32 height 13
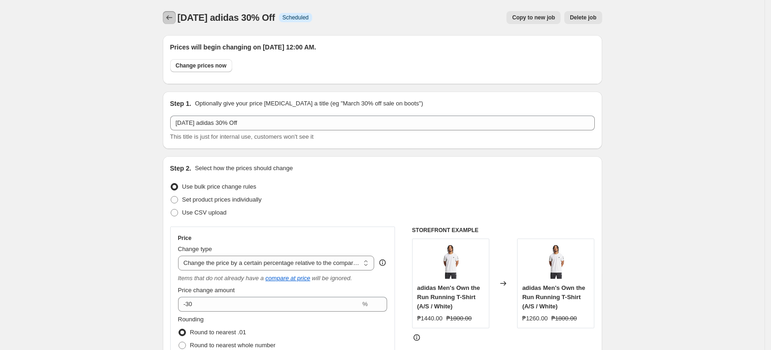
click at [172, 20] on icon "Price change jobs" at bounding box center [169, 17] width 9 height 9
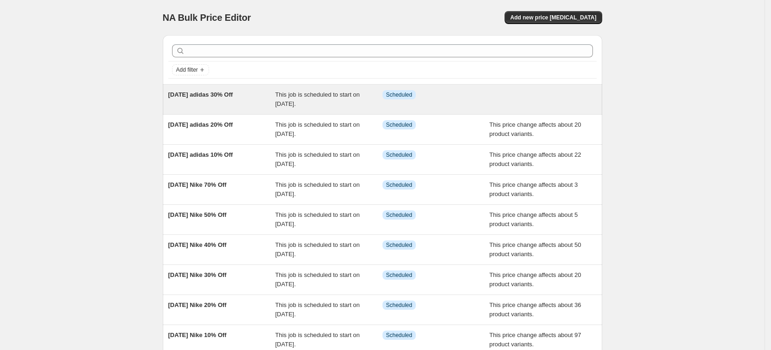
drag, startPoint x: 148, startPoint y: 86, endPoint x: 258, endPoint y: 93, distance: 110.4
click at [258, 93] on div "NA Bulk Price Editor. This page is ready NA Bulk Price Editor Add new price [ME…" at bounding box center [382, 238] width 765 height 477
copy span "[DATE] adidas 30% Off"
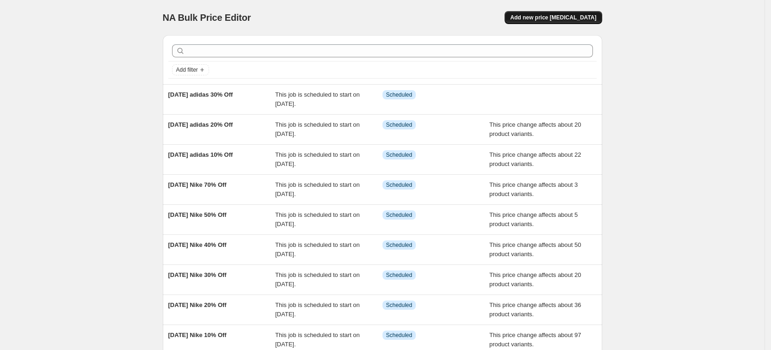
click at [572, 18] on span "Add new price [MEDICAL_DATA]" at bounding box center [553, 17] width 86 height 7
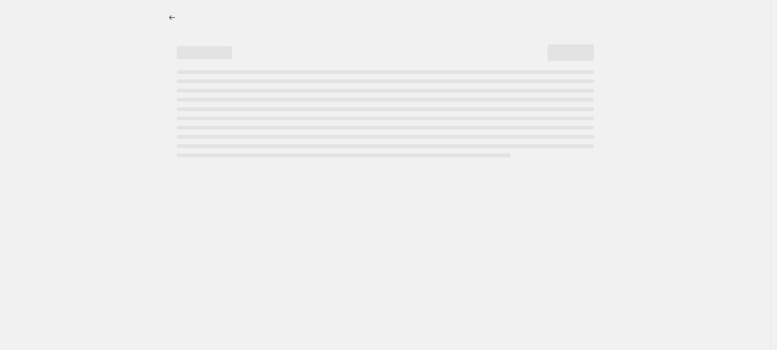
select select "percentage"
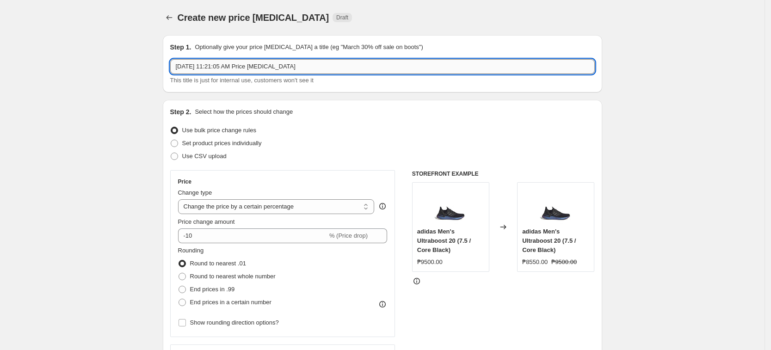
click at [287, 66] on input "[DATE] 11:21:05 AM Price [MEDICAL_DATA]" at bounding box center [382, 66] width 425 height 15
paste input "9, 2025 adidas 30% Off"
click at [243, 71] on input "[DATE] adidas 30% Off" at bounding box center [382, 66] width 425 height 15
type input "[DATE] adidas 40% Off"
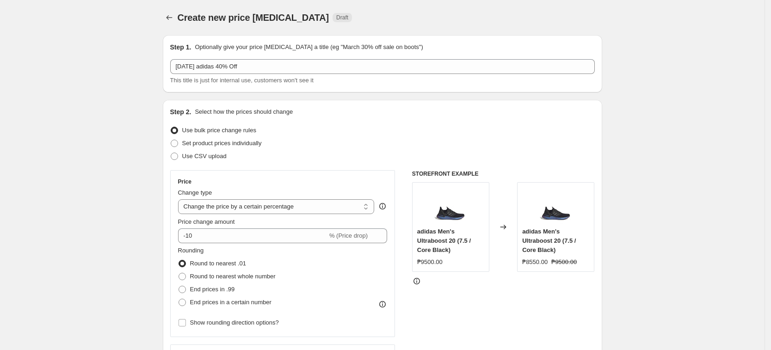
drag, startPoint x: 117, startPoint y: 121, endPoint x: 116, endPoint y: 126, distance: 5.1
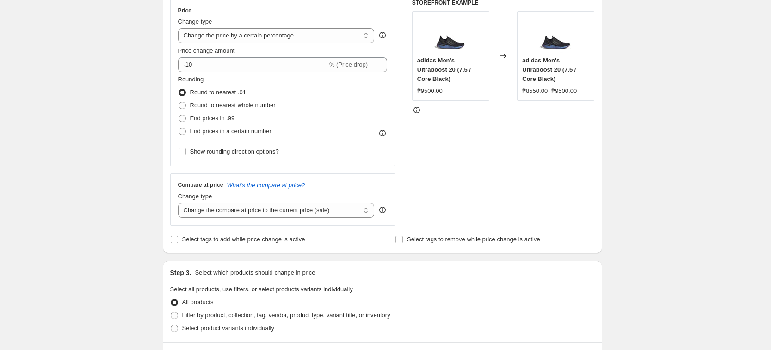
scroll to position [116, 0]
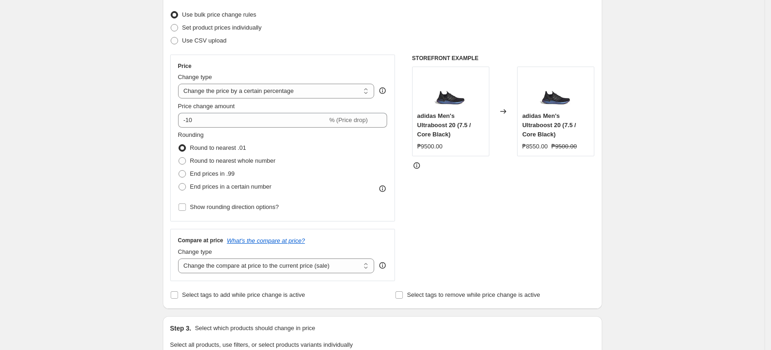
click at [299, 82] on div "Change type Change the price to a certain amount Change the price by a certain …" at bounding box center [276, 86] width 197 height 26
click at [299, 93] on select "Change the price to a certain amount Change the price by a certain amount Chang…" at bounding box center [276, 91] width 197 height 15
select select "pcap"
click at [181, 84] on select "Change the price to a certain amount Change the price by a certain amount Chang…" at bounding box center [276, 91] width 197 height 15
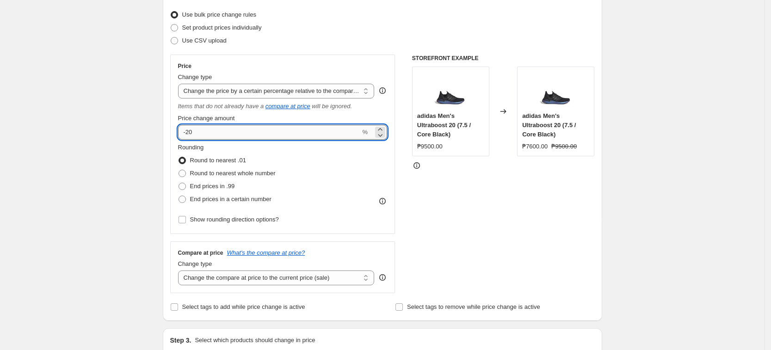
click at [216, 133] on input "-20" at bounding box center [269, 132] width 183 height 15
type input "-2"
type input "-40"
click at [41, 163] on div "Create new price [MEDICAL_DATA]. This page is ready Create new price [MEDICAL_D…" at bounding box center [382, 352] width 765 height 937
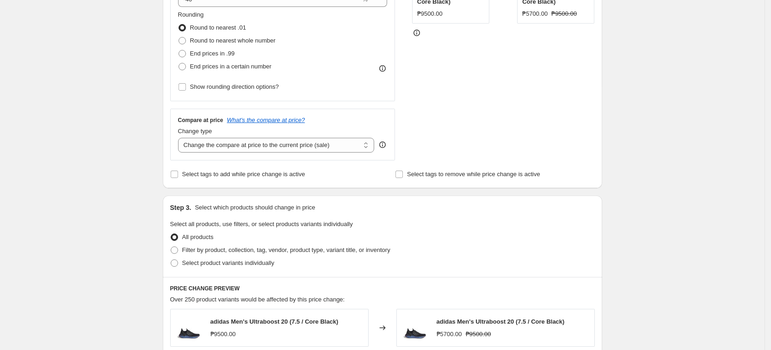
scroll to position [347, 0]
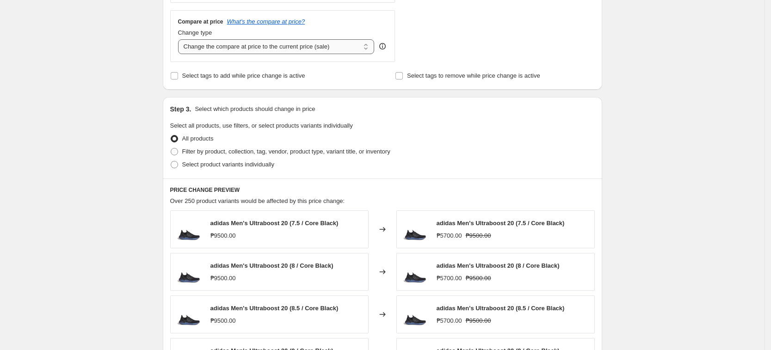
drag, startPoint x: 298, startPoint y: 48, endPoint x: 295, endPoint y: 51, distance: 4.9
click at [298, 48] on select "Change the compare at price to the current price (sale) Change the compare at p…" at bounding box center [276, 46] width 197 height 15
select select "no_change"
click at [181, 39] on select "Change the compare at price to the current price (sale) Change the compare at p…" at bounding box center [276, 46] width 197 height 15
click at [129, 110] on div "Create new price [MEDICAL_DATA]. This page is ready Create new price [MEDICAL_D…" at bounding box center [382, 121] width 765 height 937
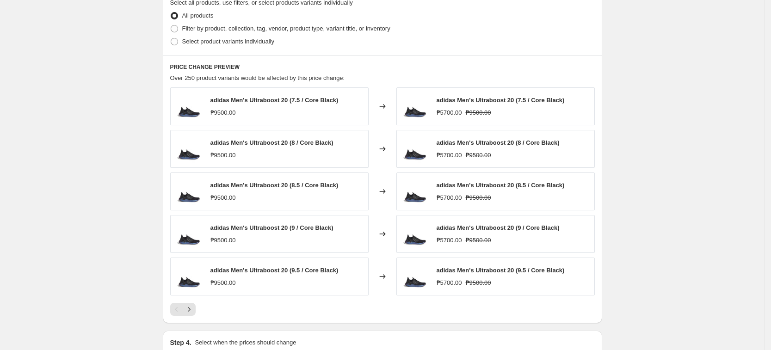
scroll to position [463, 0]
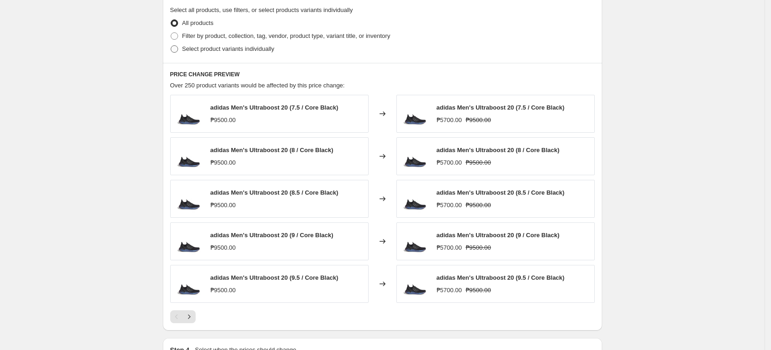
click at [247, 46] on span "Select product variants individually" at bounding box center [228, 48] width 92 height 7
click at [171, 46] on input "Select product variants individually" at bounding box center [171, 45] width 0 height 0
radio input "true"
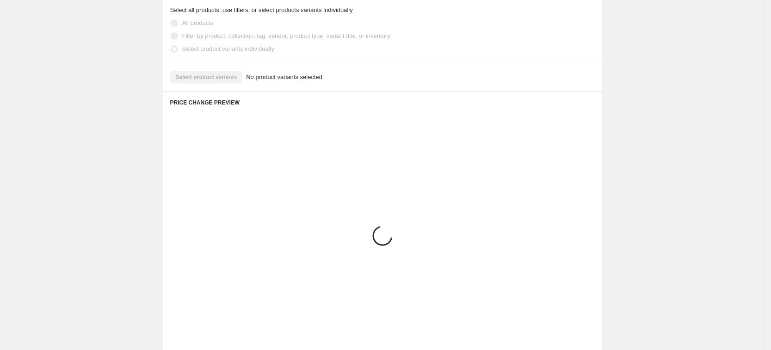
click at [183, 81] on div "Step 3. Select which products should change in price Select all products, use f…" at bounding box center [383, 36] width 440 height 110
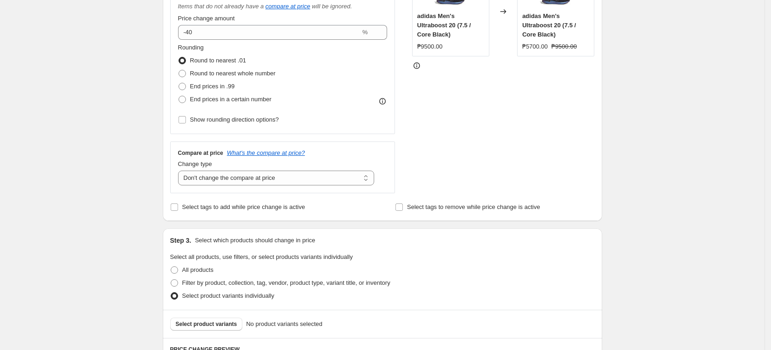
scroll to position [289, 0]
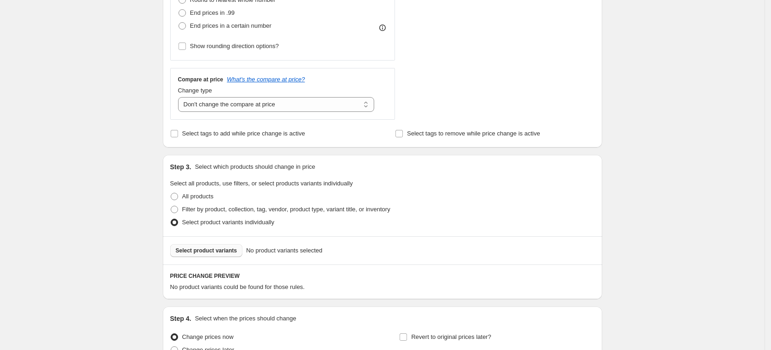
click at [206, 255] on span "Select product variants" at bounding box center [207, 250] width 62 height 7
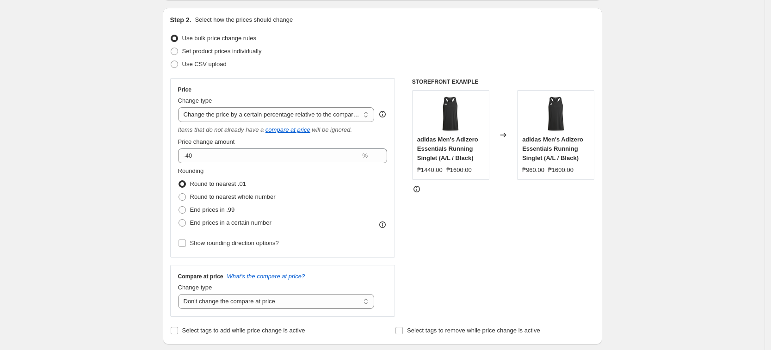
scroll to position [75, 0]
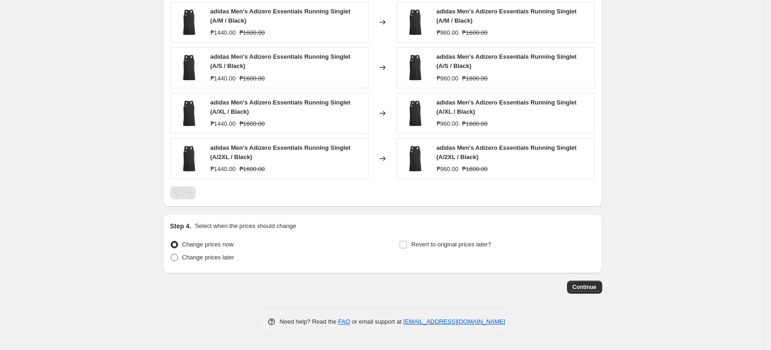
click at [193, 260] on span "Change prices later" at bounding box center [208, 257] width 52 height 7
click at [171, 255] on input "Change prices later" at bounding box center [171, 254] width 0 height 0
radio input "true"
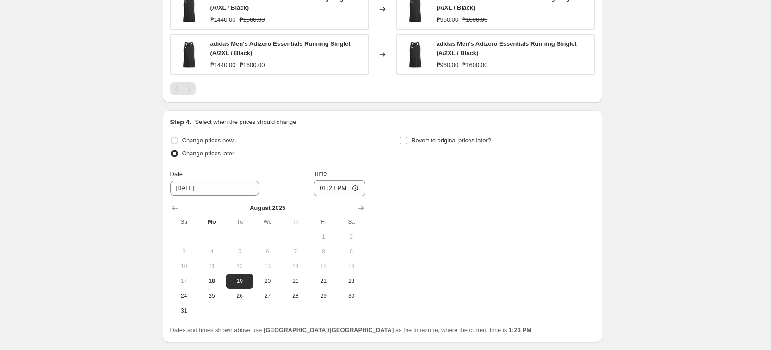
scroll to position [803, 0]
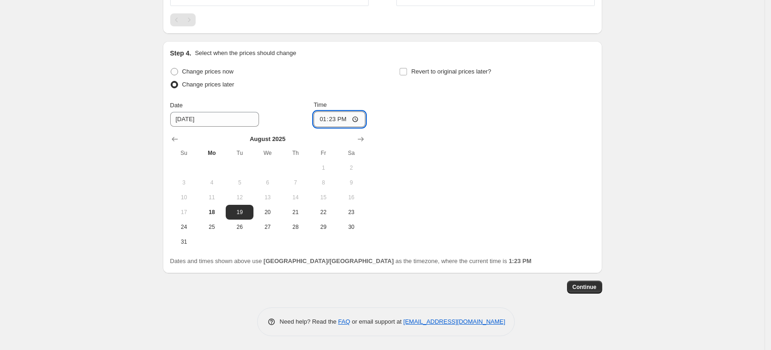
click at [324, 117] on input "13:23" at bounding box center [340, 120] width 52 height 16
click at [392, 120] on div "Change prices now Change prices later Date [DATE] Time 12:00 [DATE] Su Mo Tu We…" at bounding box center [382, 157] width 425 height 184
click at [345, 118] on input "12:00" at bounding box center [340, 120] width 52 height 16
type input "00:00"
drag, startPoint x: 480, startPoint y: 177, endPoint x: 522, endPoint y: 284, distance: 114.6
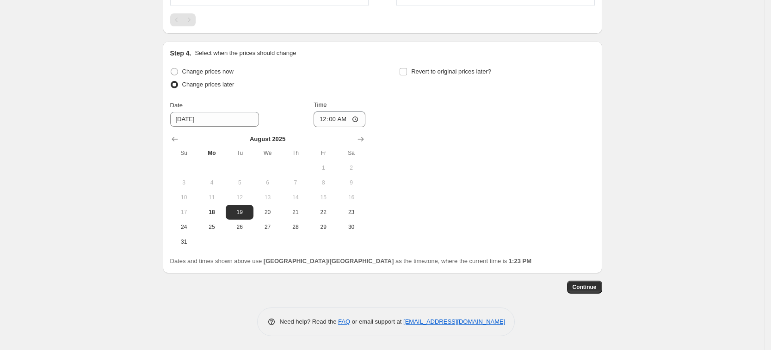
click at [481, 180] on div "Change prices now Change prices later Date [DATE] Time 00:00 [DATE] Su Mo Tu We…" at bounding box center [382, 157] width 425 height 184
click at [597, 290] on span "Continue" at bounding box center [585, 287] width 24 height 7
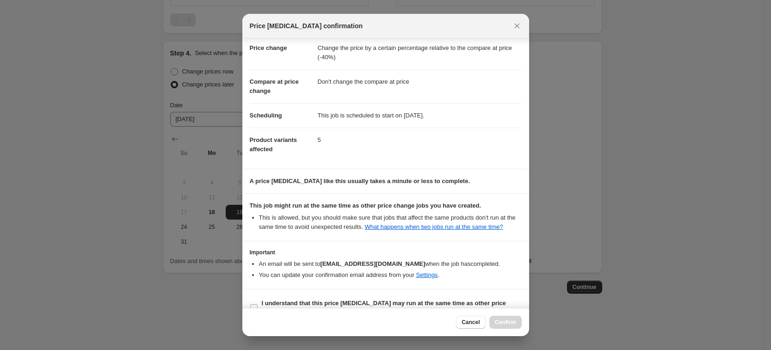
scroll to position [37, 0]
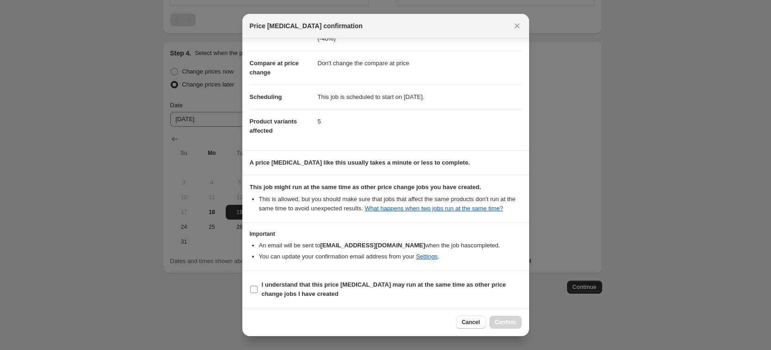
click at [478, 284] on b "I understand that this price [MEDICAL_DATA] may run at the same time as other p…" at bounding box center [384, 289] width 244 height 16
click at [258, 286] on input "I understand that this price [MEDICAL_DATA] may run at the same time as other p…" at bounding box center [253, 289] width 7 height 7
checkbox input "true"
click at [528, 329] on div "Cancel Confirm" at bounding box center [385, 322] width 287 height 28
click at [506, 323] on span "Confirm" at bounding box center [505, 322] width 21 height 7
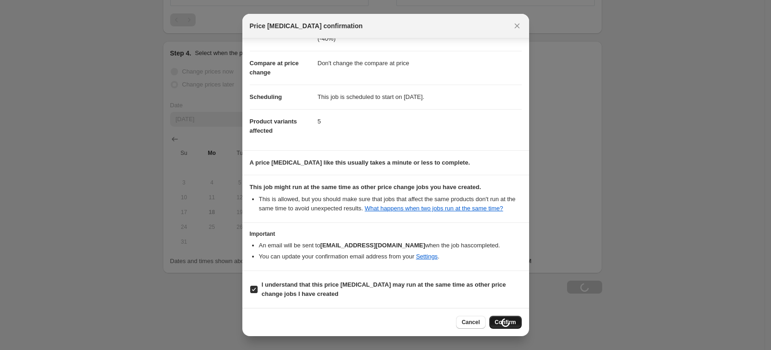
scroll to position [803, 0]
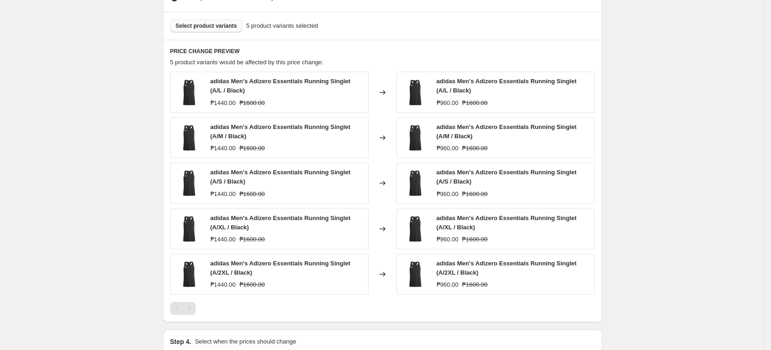
drag, startPoint x: 127, startPoint y: 104, endPoint x: 43, endPoint y: 98, distance: 84.4
click at [45, 98] on div "[DATE] adidas 40% Off. This page is ready [DATE] adidas 40% Off Info Scheduled …" at bounding box center [382, 34] width 765 height 1210
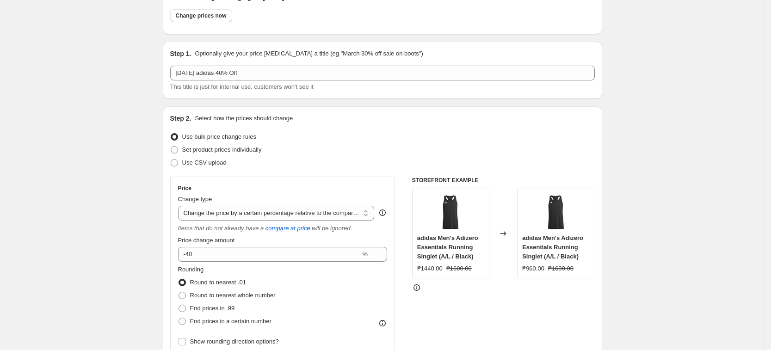
scroll to position [0, 0]
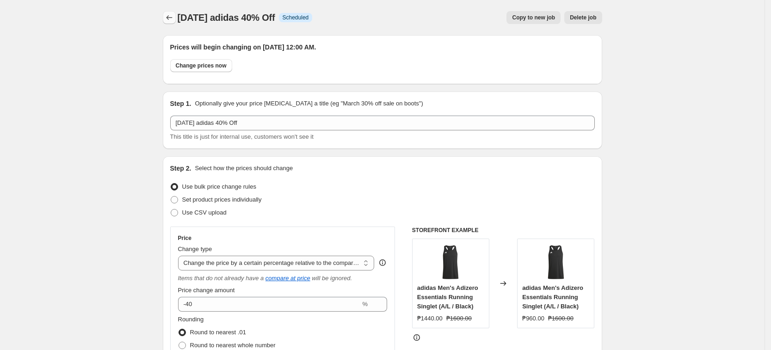
click at [173, 12] on button "Price change jobs" at bounding box center [169, 17] width 13 height 13
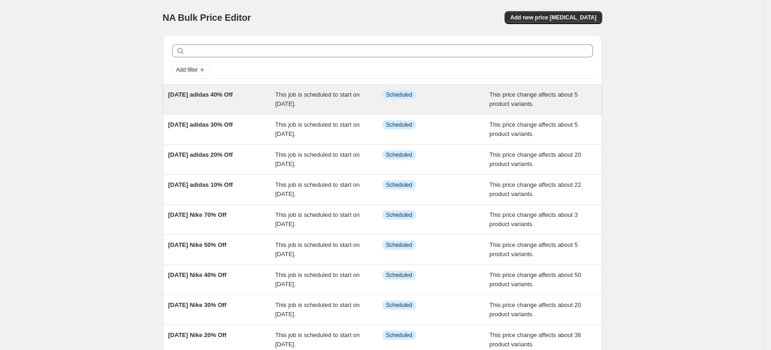
drag, startPoint x: 137, startPoint y: 95, endPoint x: 265, endPoint y: 97, distance: 127.3
click at [265, 97] on div "NA Bulk Price Editor. This page is ready NA Bulk Price Editor Add new price [ME…" at bounding box center [382, 238] width 765 height 477
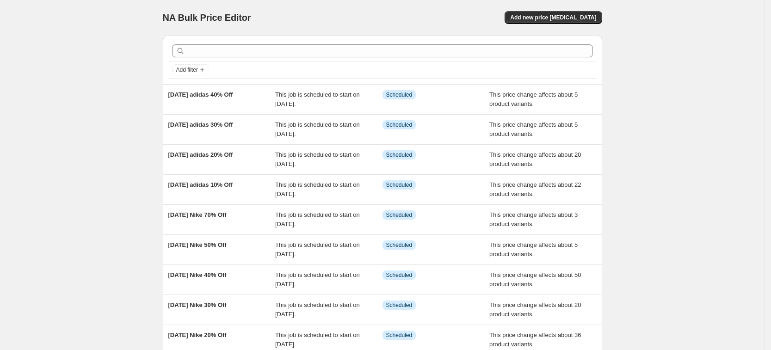
copy span "[DATE] adidas 40% Off"
click at [568, 17] on span "Add new price [MEDICAL_DATA]" at bounding box center [553, 17] width 86 height 7
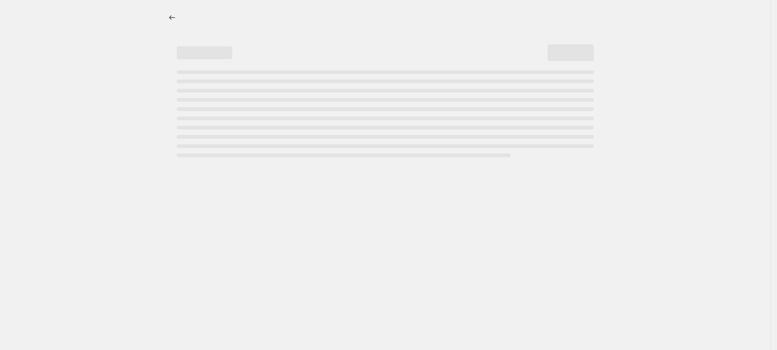
select select "percentage"
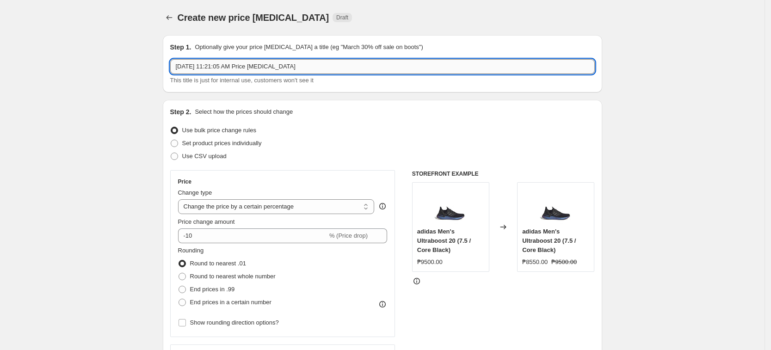
click at [248, 62] on input "[DATE] 11:21:05 AM Price [MEDICAL_DATA]" at bounding box center [382, 66] width 425 height 15
paste input "9, 2025 adidas 40% Off"
click at [239, 68] on input "[DATE] adidas 40% Off" at bounding box center [382, 66] width 425 height 15
type input "[DATE] adidas 50% Off"
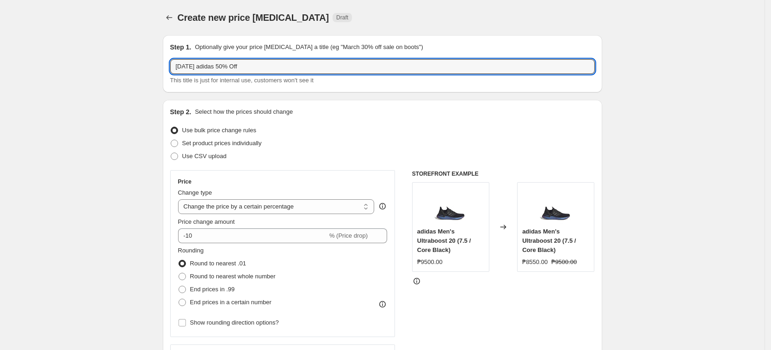
click at [228, 180] on div "Price" at bounding box center [283, 181] width 210 height 7
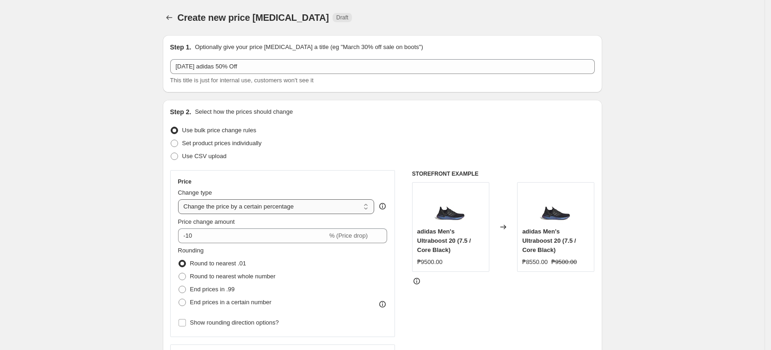
click at [251, 213] on select "Change the price to a certain amount Change the price by a certain amount Chang…" at bounding box center [276, 206] width 197 height 15
select select "pcap"
click at [181, 199] on select "Change the price to a certain amount Change the price by a certain amount Chang…" at bounding box center [276, 206] width 197 height 15
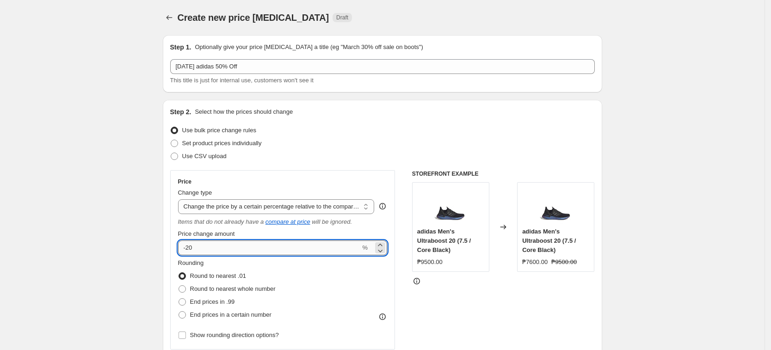
click at [202, 242] on input "-20" at bounding box center [269, 248] width 183 height 15
type input "-2"
type input "-50"
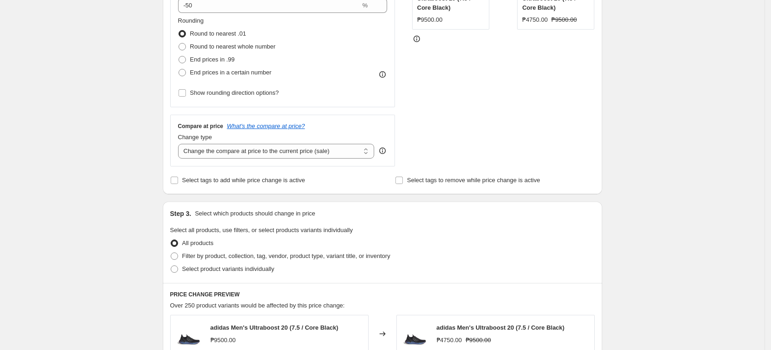
scroll to position [289, 0]
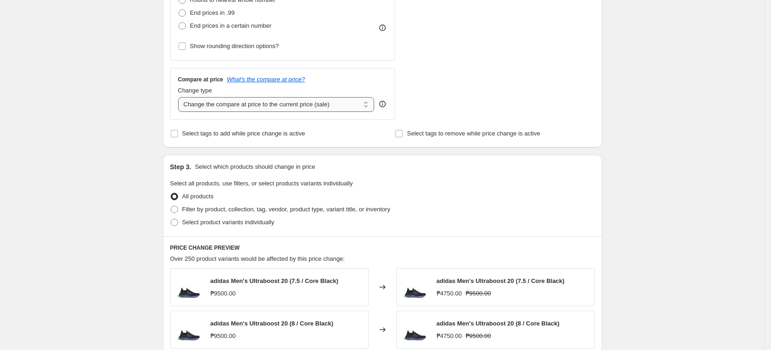
click at [288, 106] on select "Change the compare at price to the current price (sale) Change the compare at p…" at bounding box center [276, 104] width 197 height 15
select select "no_change"
click at [181, 97] on select "Change the compare at price to the current price (sale) Change the compare at p…" at bounding box center [276, 104] width 197 height 15
click at [215, 222] on span "Select product variants individually" at bounding box center [228, 222] width 92 height 7
click at [171, 219] on input "Select product variants individually" at bounding box center [171, 219] width 0 height 0
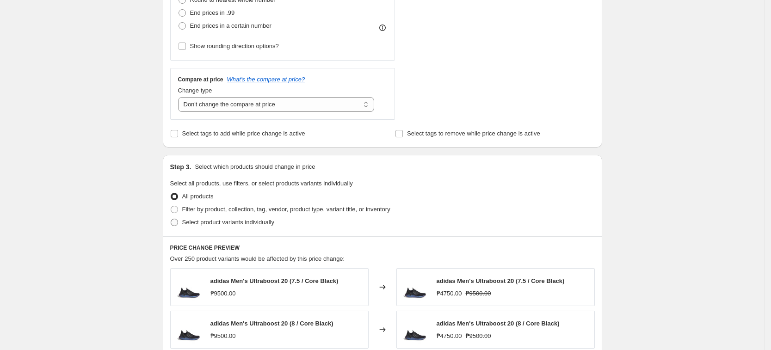
radio input "true"
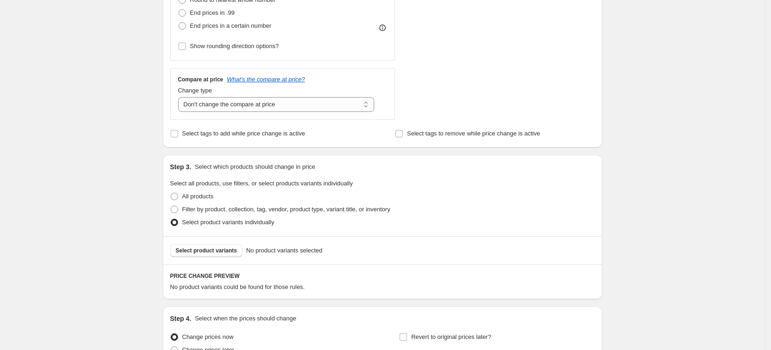
click at [203, 258] on div "Select product variants No product variants selected" at bounding box center [383, 250] width 440 height 28
click at [217, 253] on span "Select product variants" at bounding box center [207, 250] width 62 height 7
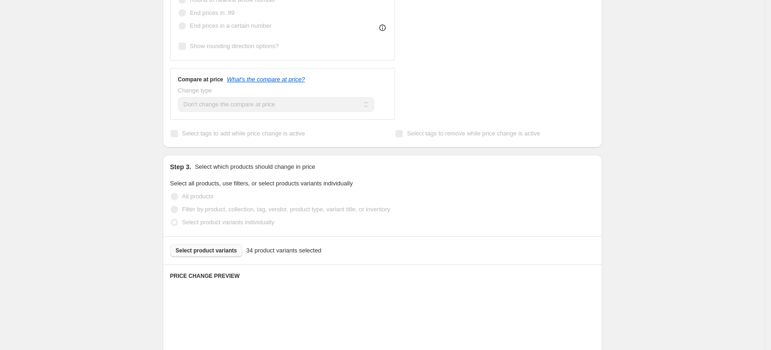
click at [673, 189] on div "Create new price [MEDICAL_DATA]. This page is ready Create new price [MEDICAL_D…" at bounding box center [382, 193] width 765 height 965
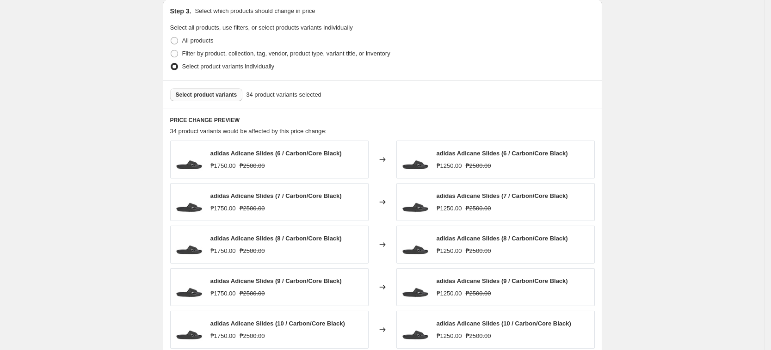
scroll to position [615, 0]
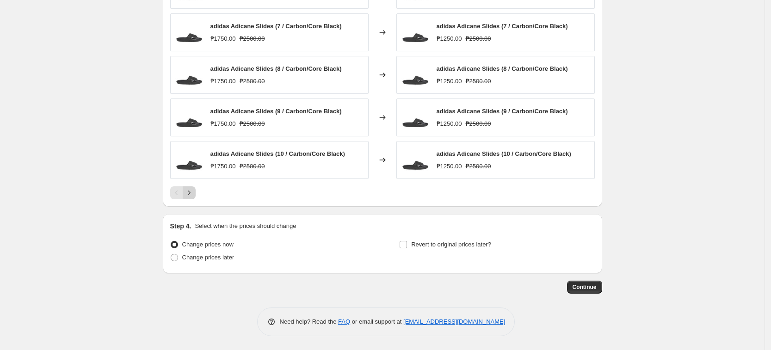
click at [194, 192] on icon "Next" at bounding box center [189, 192] width 9 height 9
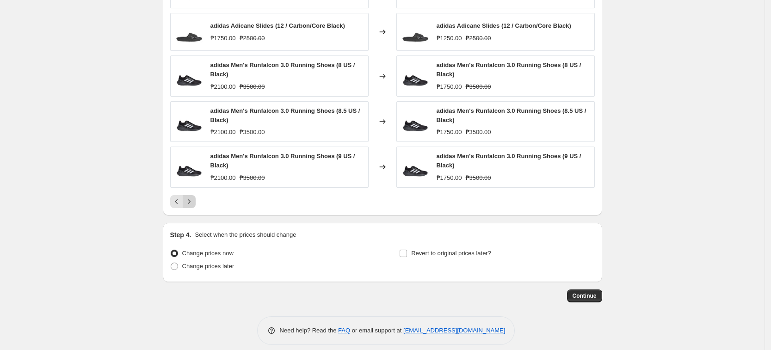
click at [196, 192] on div "adidas Adicane Slides (11 / Carbon/Core Black) ₱1750.00 ₱2500.00 Changed to adi…" at bounding box center [382, 88] width 425 height 237
click at [194, 198] on icon "Next" at bounding box center [189, 201] width 9 height 9
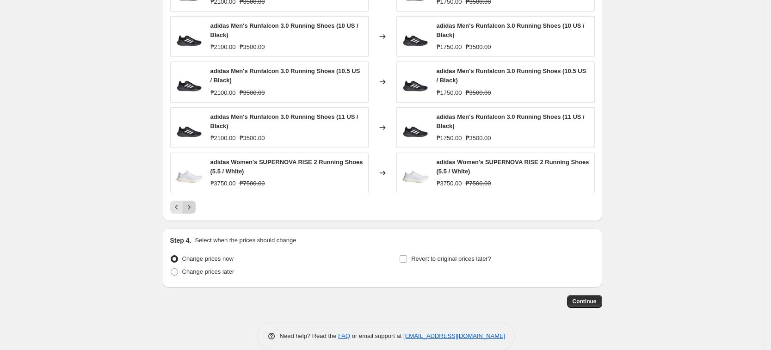
click at [196, 198] on div "adidas Men's Runfalcon 3.0 Running Shoes (9.5 US / Black) ₱2100.00 ₱3500.00 Cha…" at bounding box center [382, 91] width 425 height 243
drag, startPoint x: 53, startPoint y: 152, endPoint x: 62, endPoint y: 150, distance: 8.9
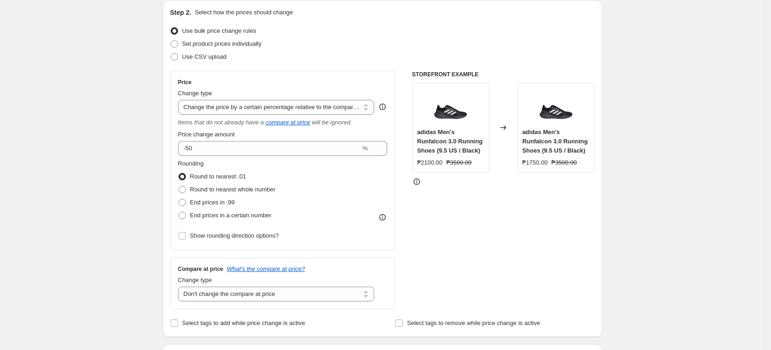
scroll to position [0, 0]
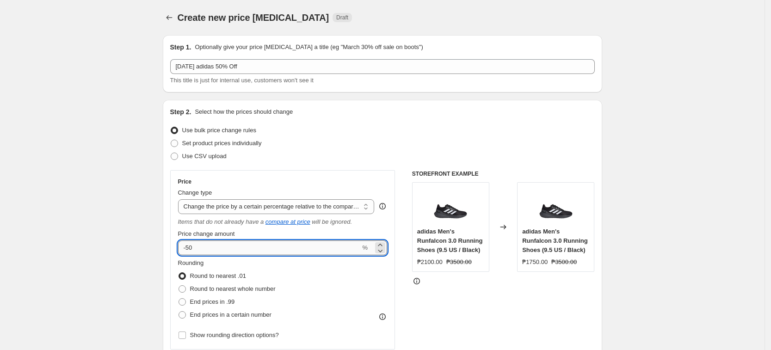
click at [212, 249] on input "-50" at bounding box center [269, 248] width 183 height 15
type input "-5"
type input "-70"
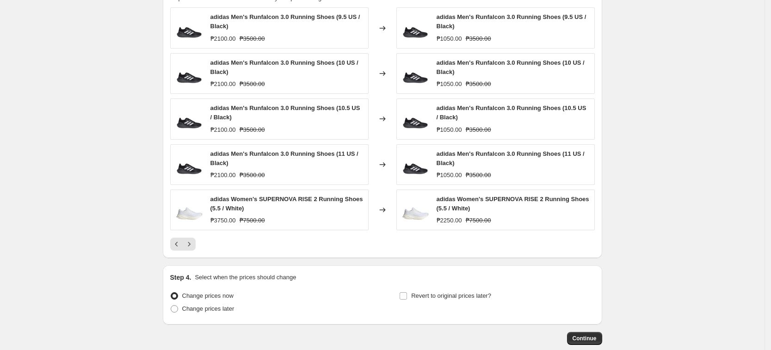
scroll to position [572, 0]
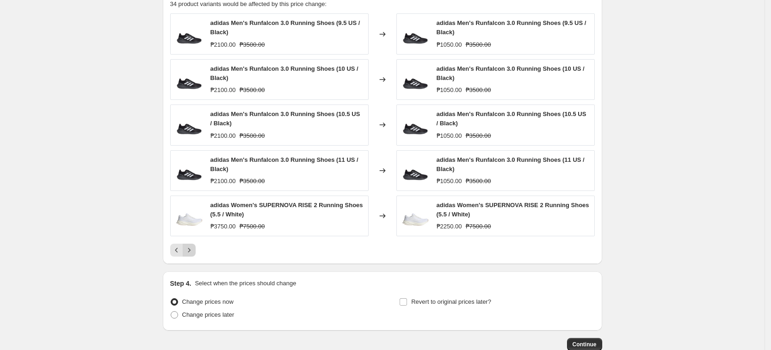
click at [194, 250] on icon "Next" at bounding box center [189, 250] width 9 height 9
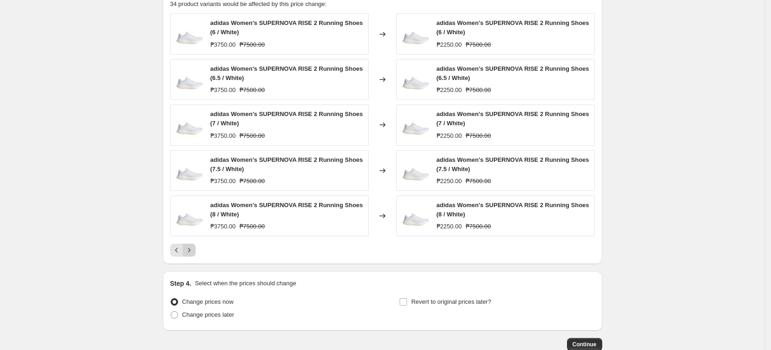
click at [194, 250] on icon "Next" at bounding box center [189, 250] width 9 height 9
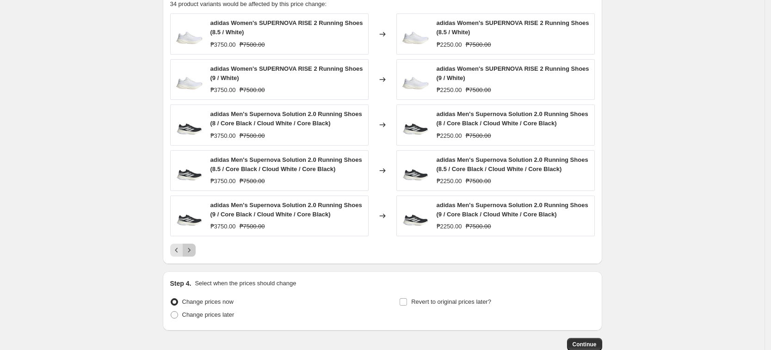
click at [194, 250] on icon "Next" at bounding box center [189, 250] width 9 height 9
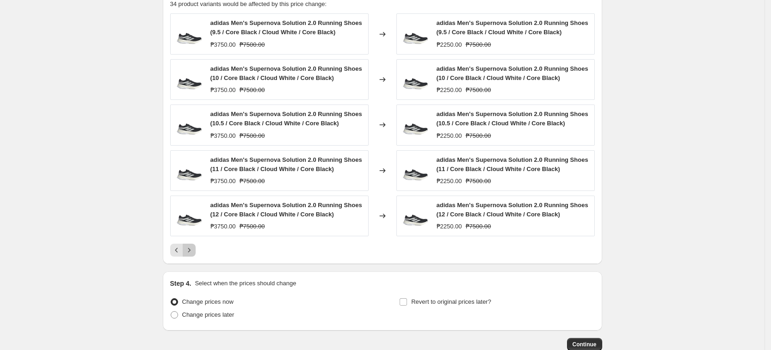
click at [194, 250] on icon "Next" at bounding box center [189, 250] width 9 height 9
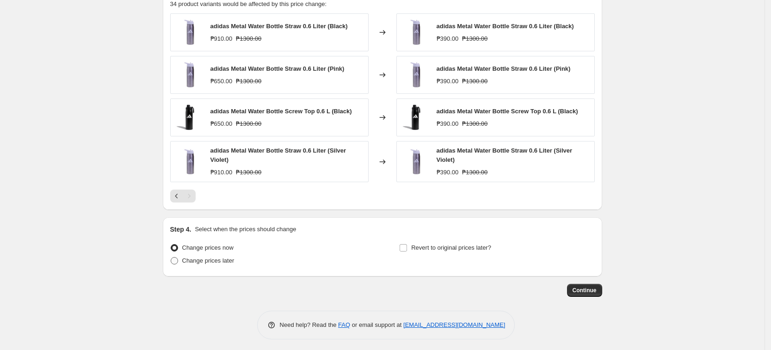
click at [222, 261] on span "Change prices later" at bounding box center [208, 260] width 52 height 7
click at [171, 258] on input "Change prices later" at bounding box center [171, 257] width 0 height 0
radio input "true"
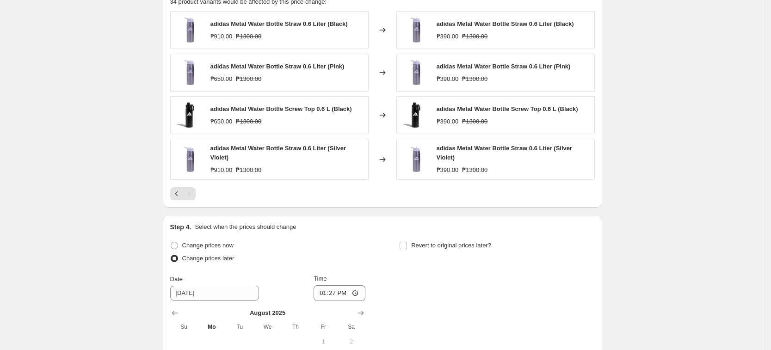
scroll to position [749, 0]
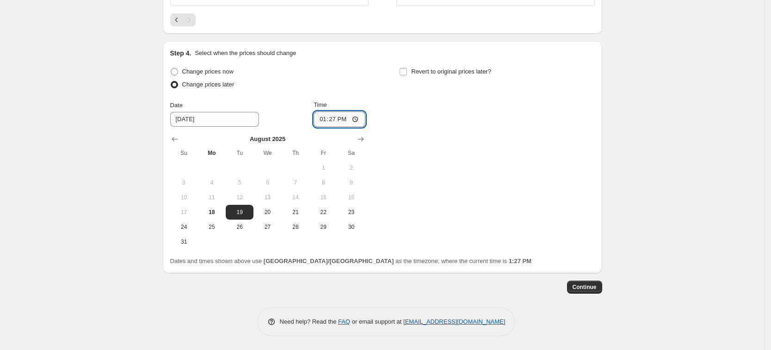
click at [325, 120] on input "13:27" at bounding box center [340, 120] width 52 height 16
type input "00:00"
click at [587, 290] on span "Continue" at bounding box center [585, 287] width 24 height 7
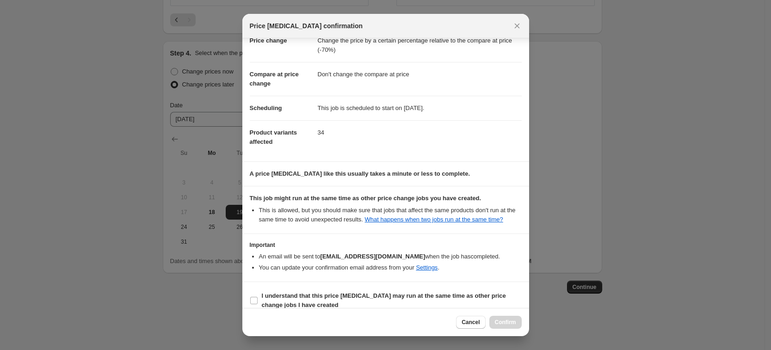
scroll to position [37, 0]
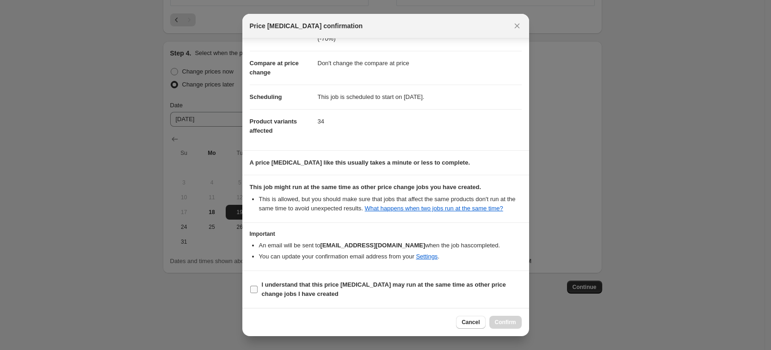
click at [399, 287] on b "I understand that this price [MEDICAL_DATA] may run at the same time as other p…" at bounding box center [384, 289] width 244 height 16
click at [258, 287] on input "I understand that this price [MEDICAL_DATA] may run at the same time as other p…" at bounding box center [253, 289] width 7 height 7
checkbox input "true"
click at [495, 324] on button "Confirm" at bounding box center [506, 322] width 32 height 13
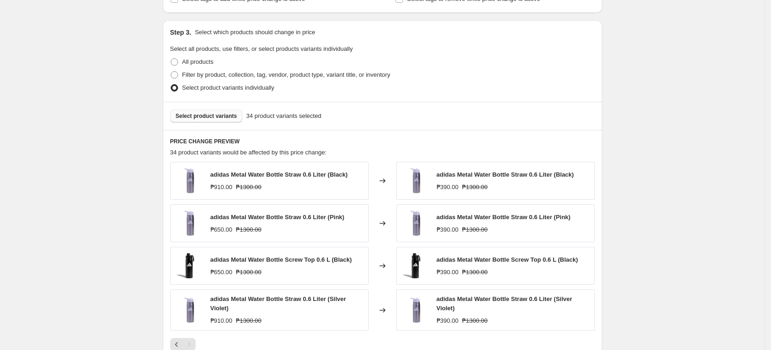
scroll to position [344, 0]
